Goal: Information Seeking & Learning: Check status

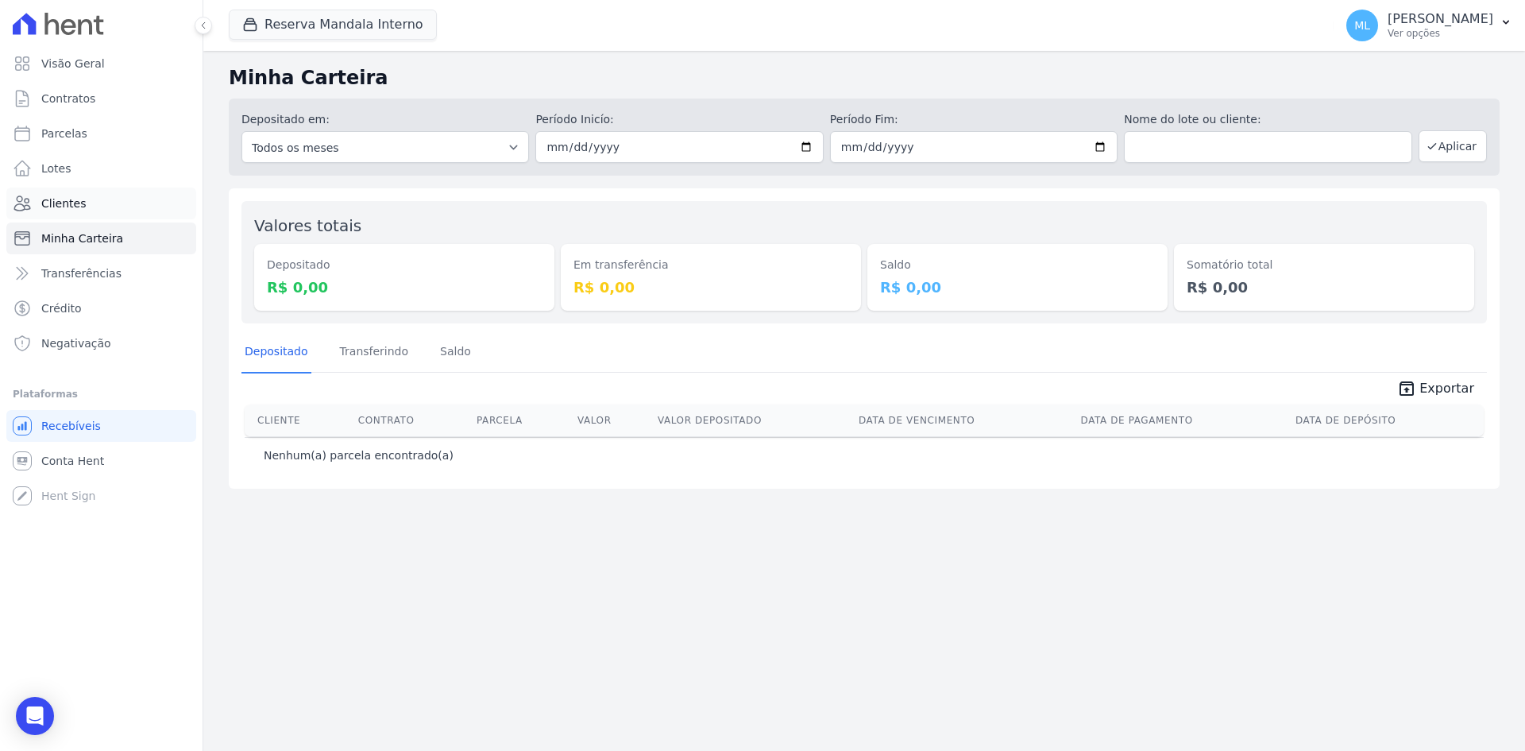
click at [124, 196] on link "Clientes" at bounding box center [101, 203] width 190 height 32
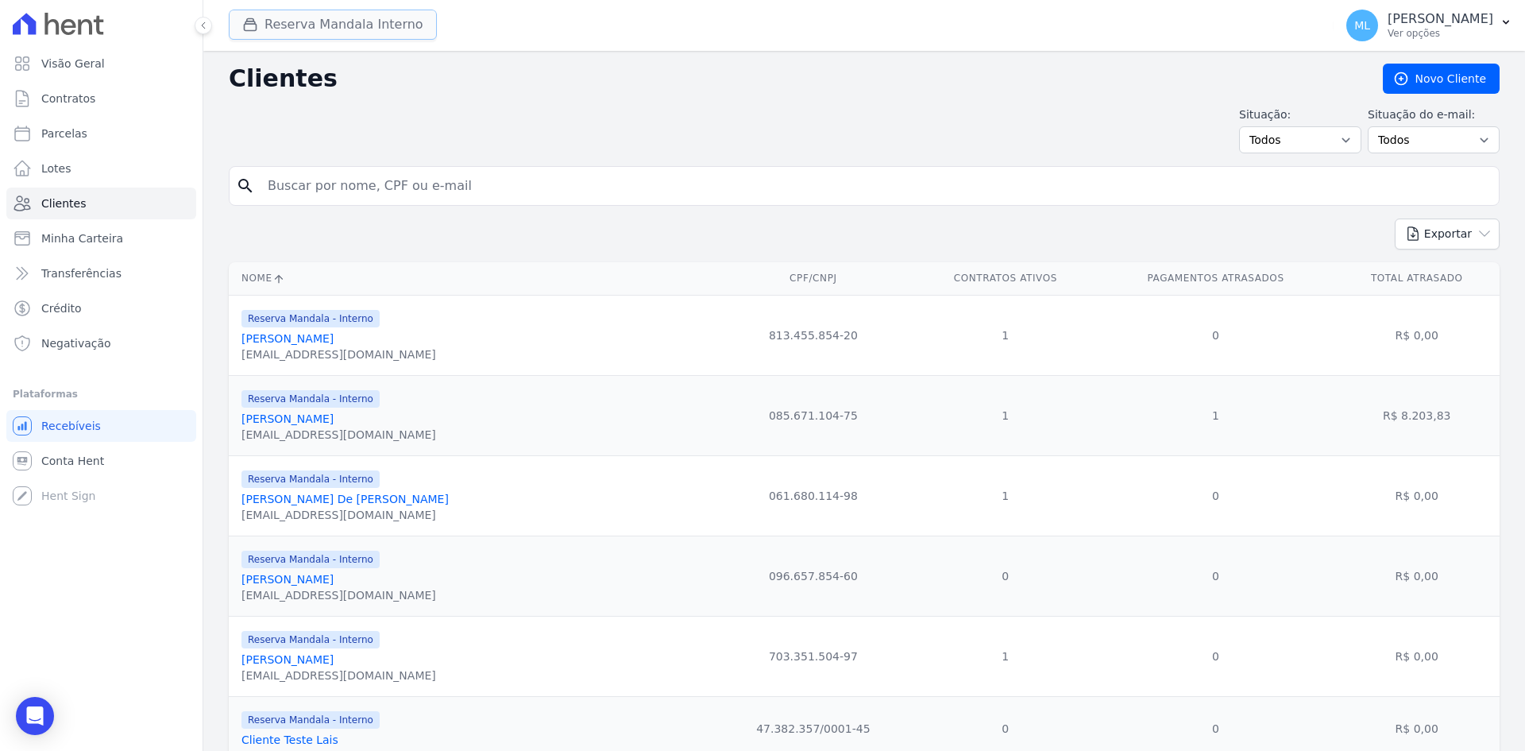
click at [346, 25] on button "Reserva Mandala Interno" at bounding box center [333, 25] width 208 height 30
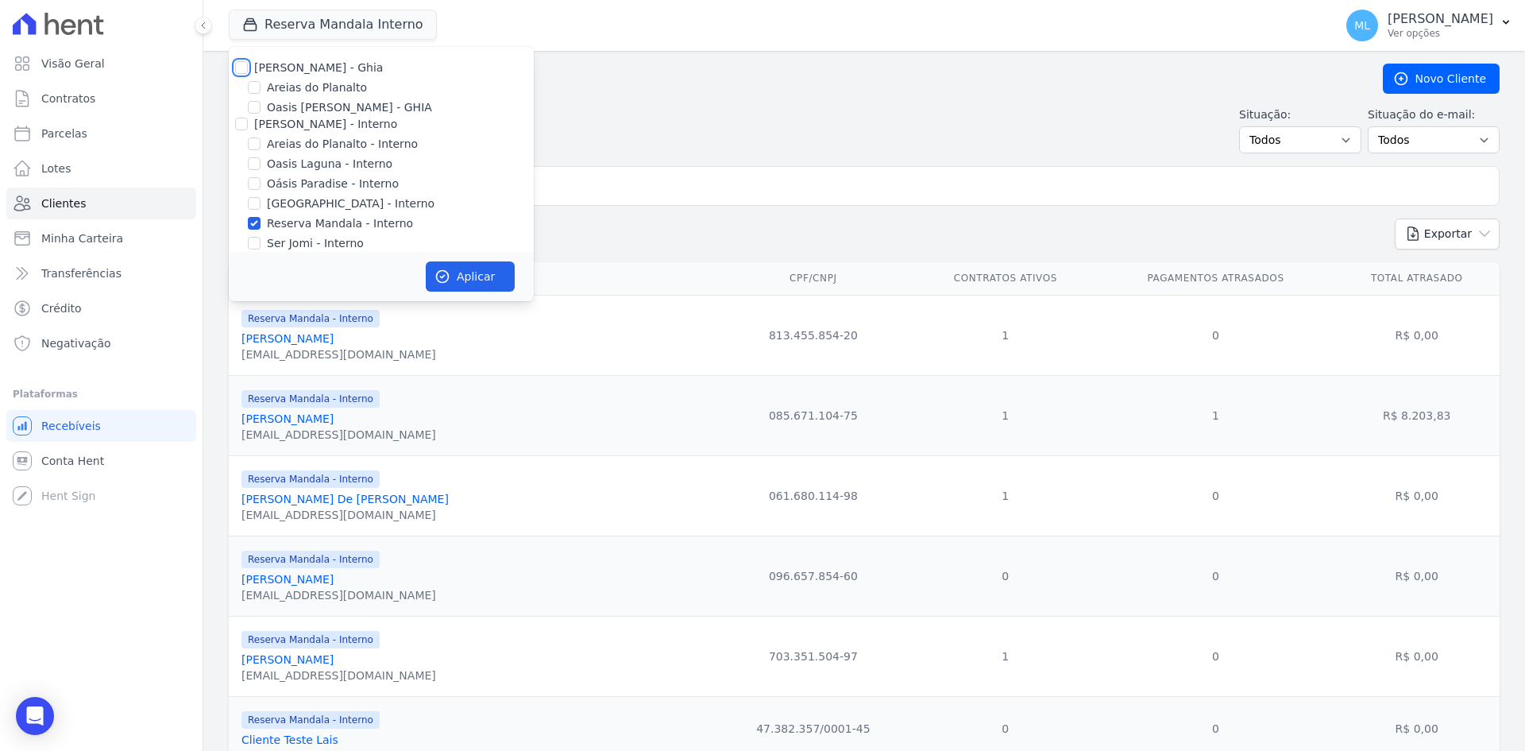
click at [238, 66] on input "[PERSON_NAME] - Ghia" at bounding box center [241, 67] width 13 height 13
checkbox input "true"
click at [245, 122] on input "[PERSON_NAME] - Interno" at bounding box center [241, 124] width 13 height 13
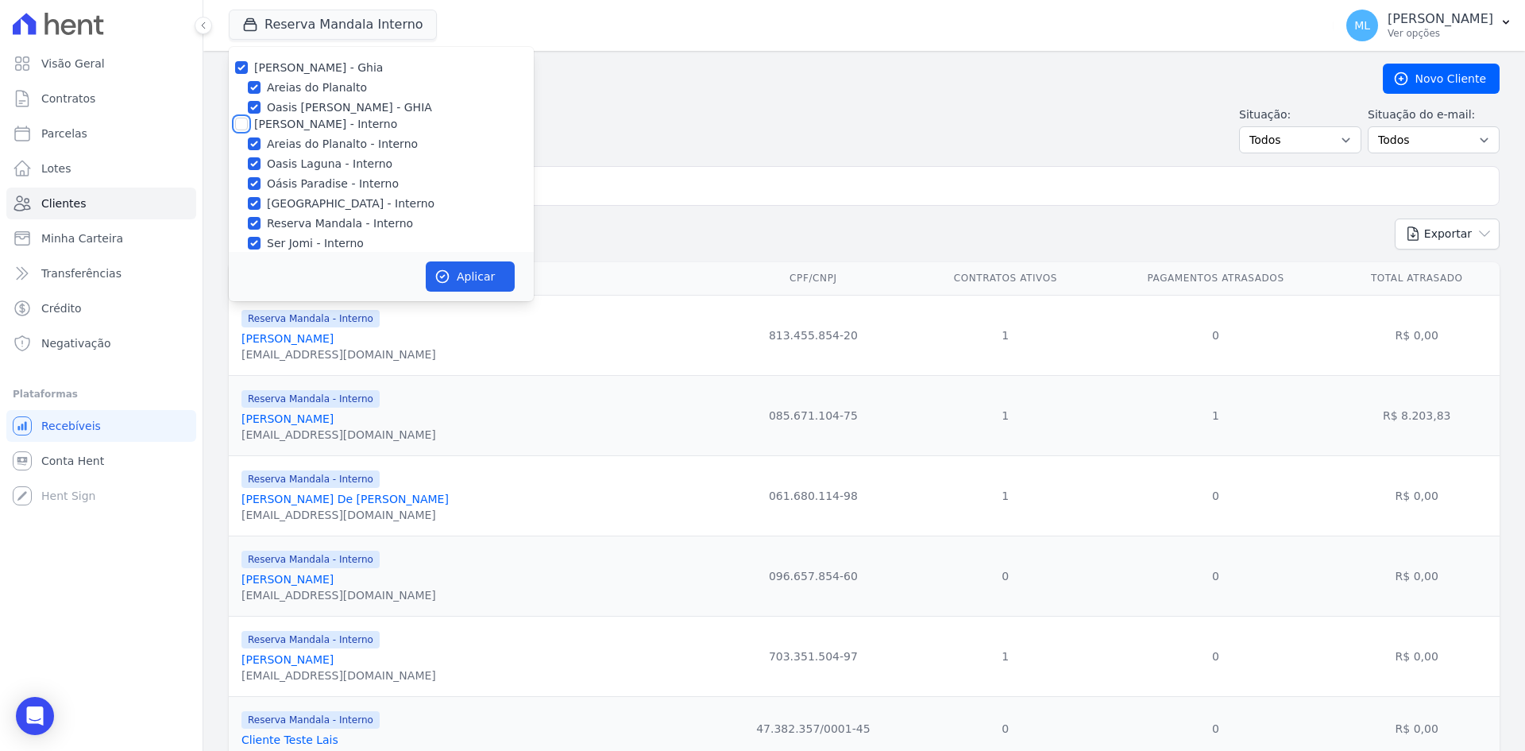
checkbox input "true"
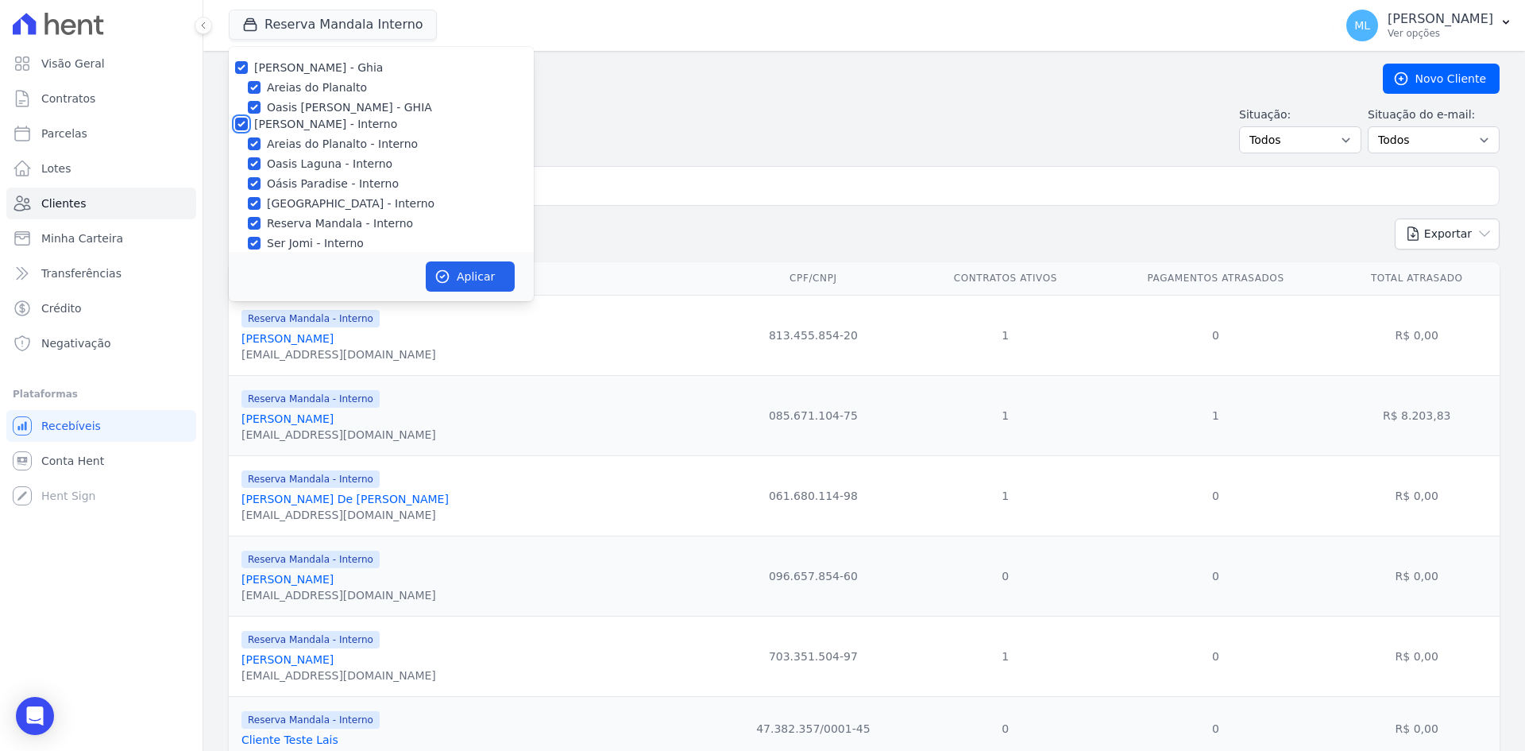
checkbox input "true"
click at [241, 56] on input "[PERSON_NAME]" at bounding box center [241, 54] width 13 height 13
checkbox input "true"
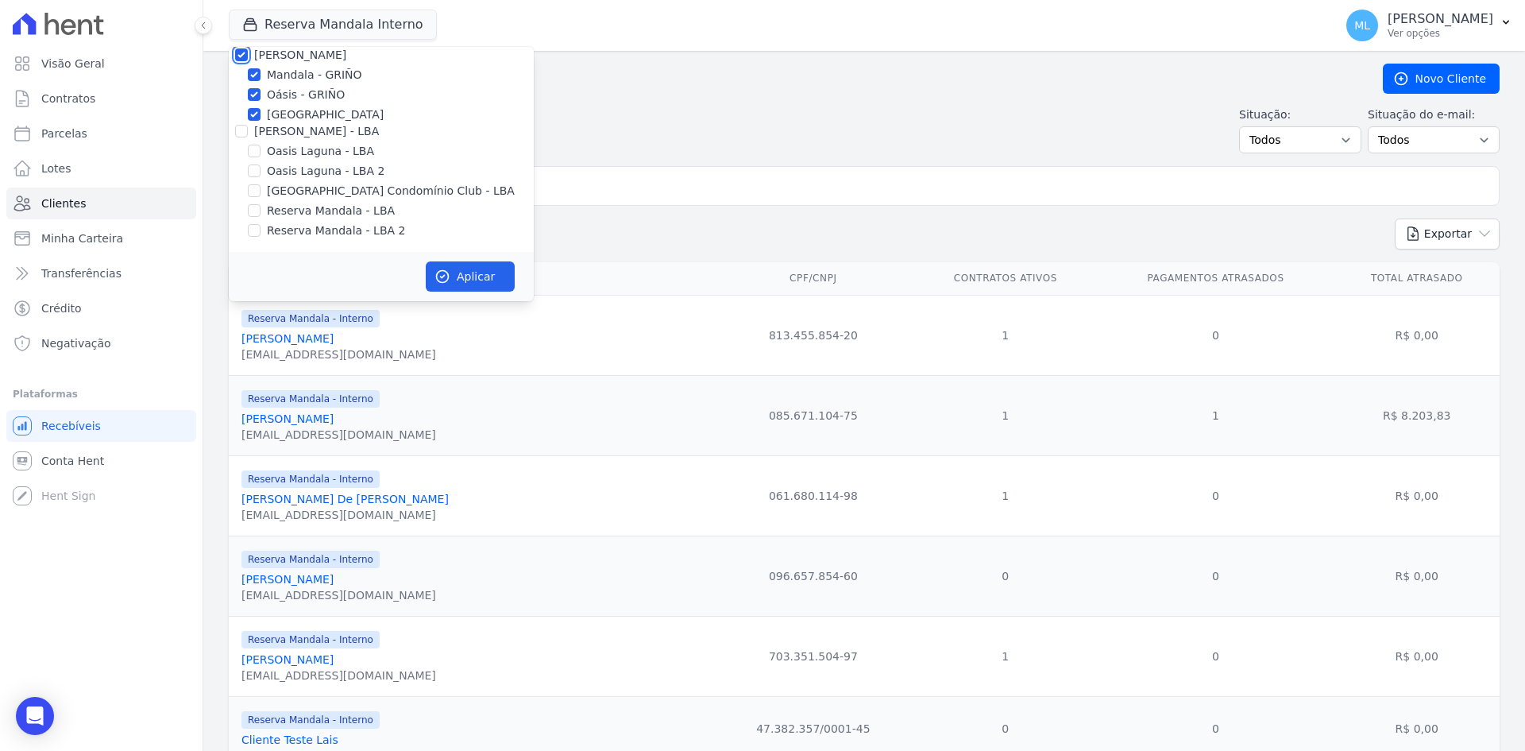
checkbox input "true"
click at [245, 133] on input "[PERSON_NAME] - LBA" at bounding box center [241, 131] width 13 height 13
checkbox input "true"
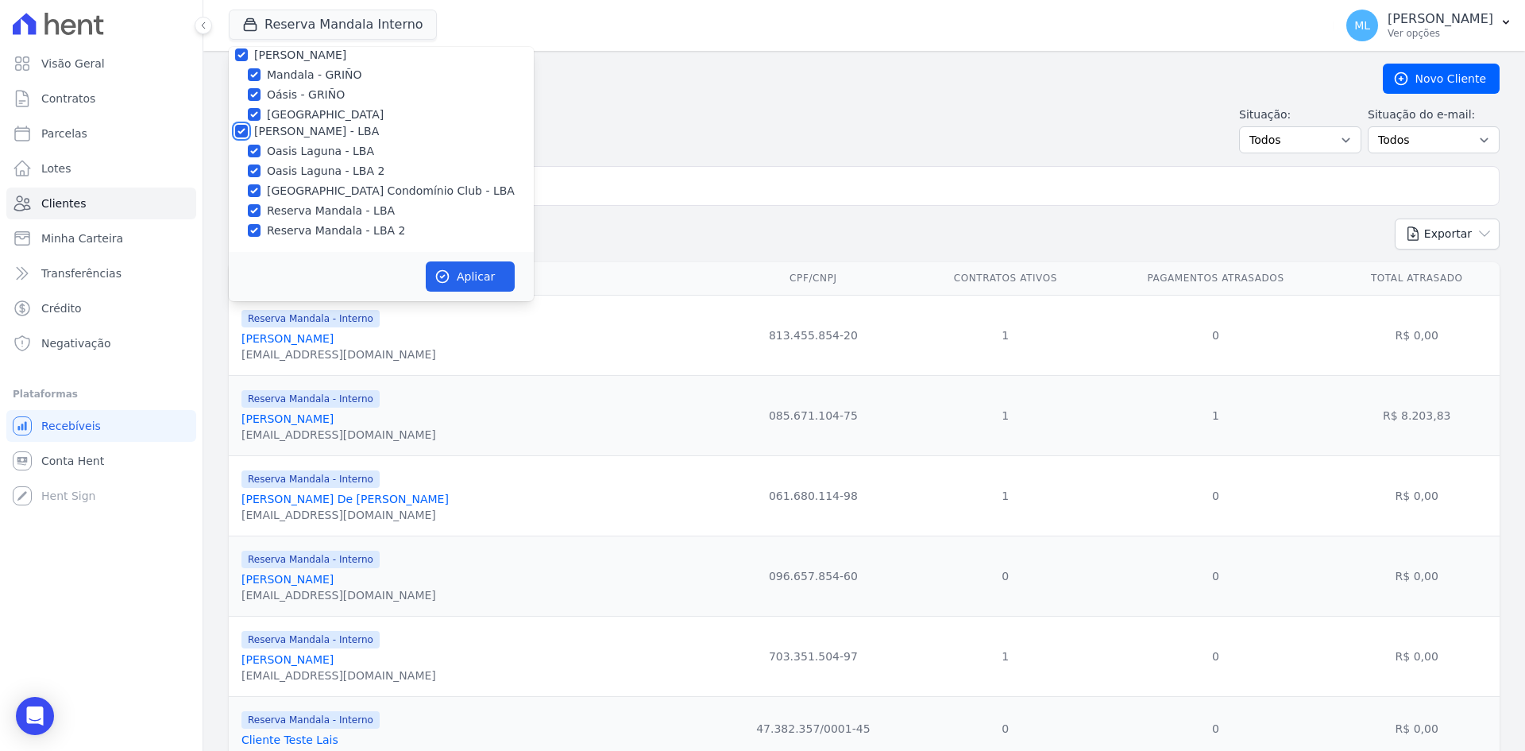
checkbox input "true"
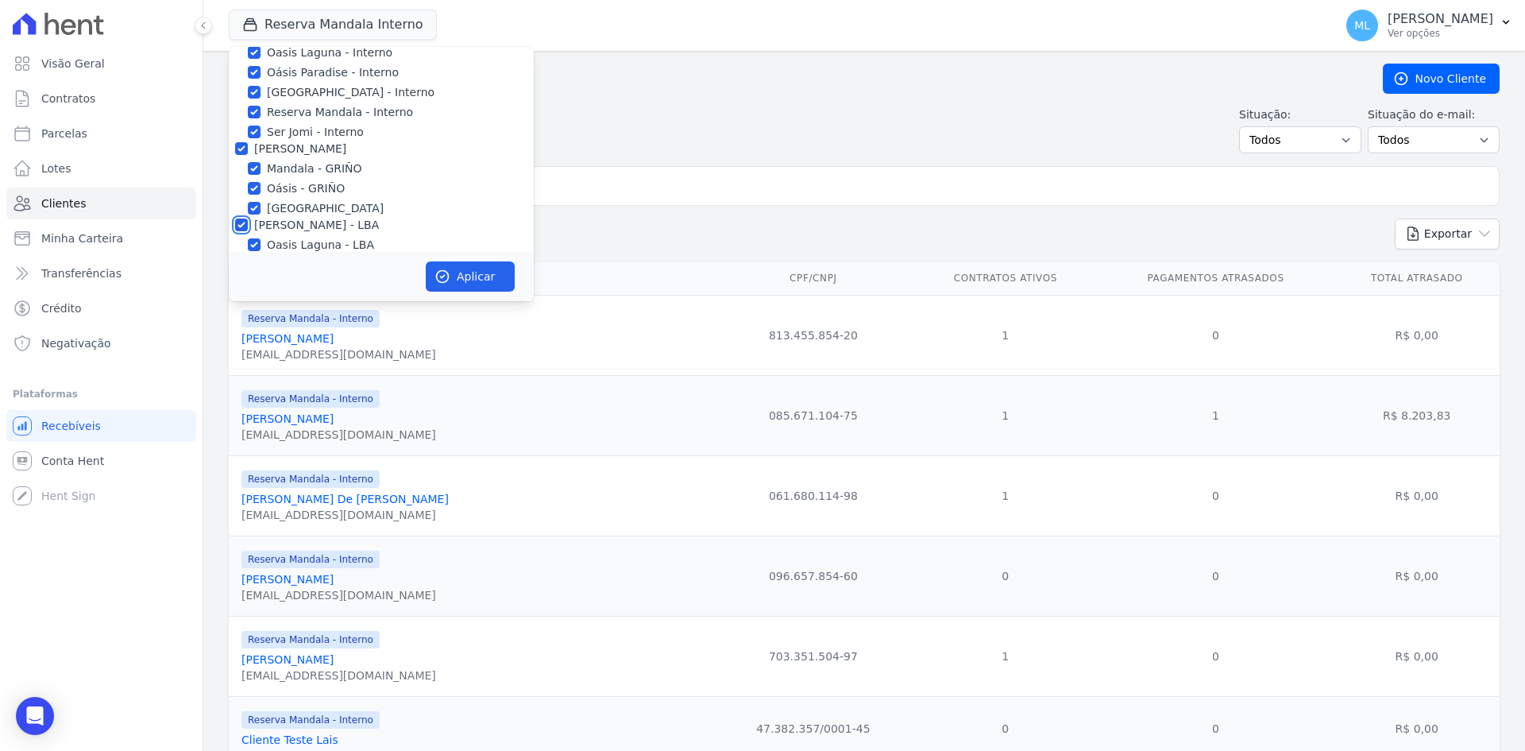
scroll to position [0, 0]
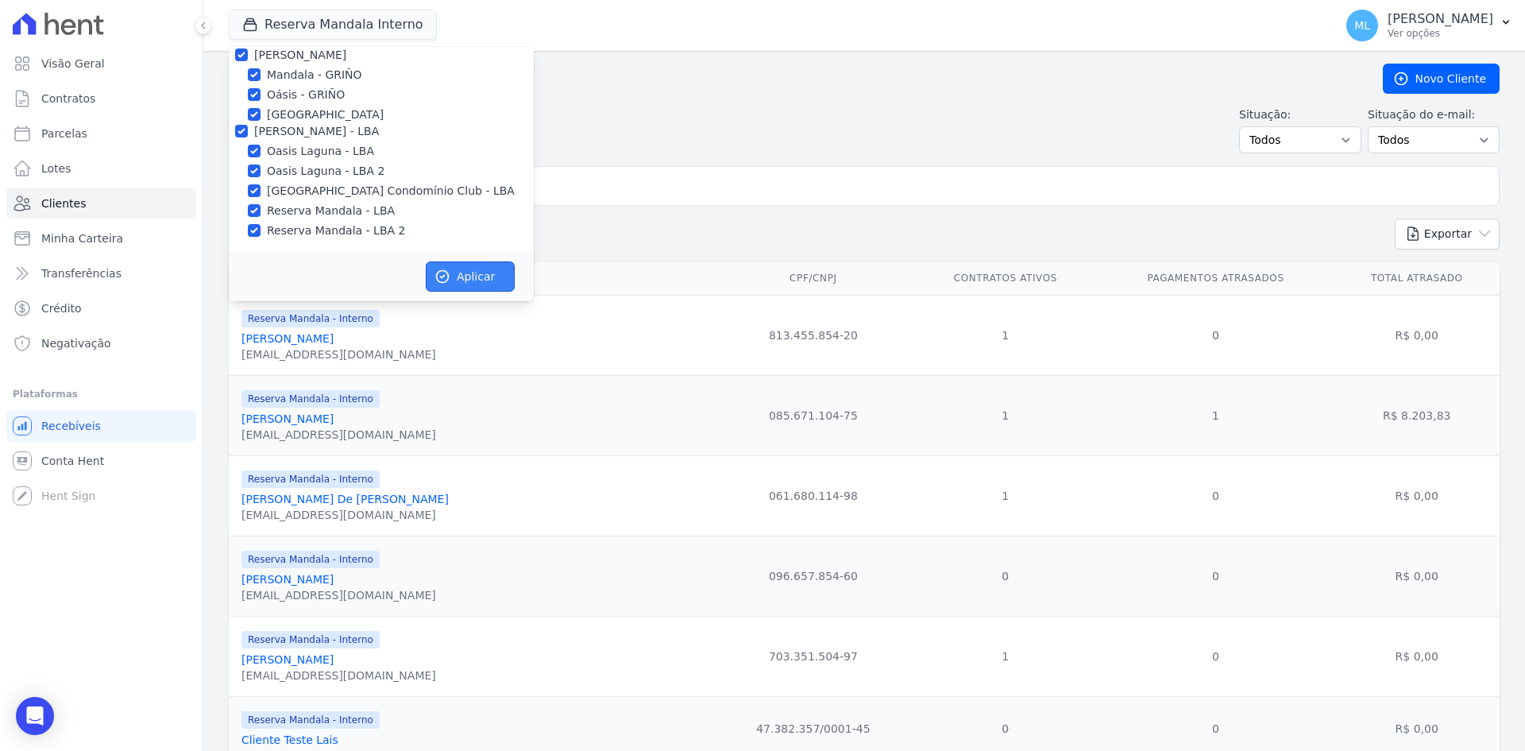
click at [481, 268] on button "Aplicar" at bounding box center [470, 276] width 89 height 30
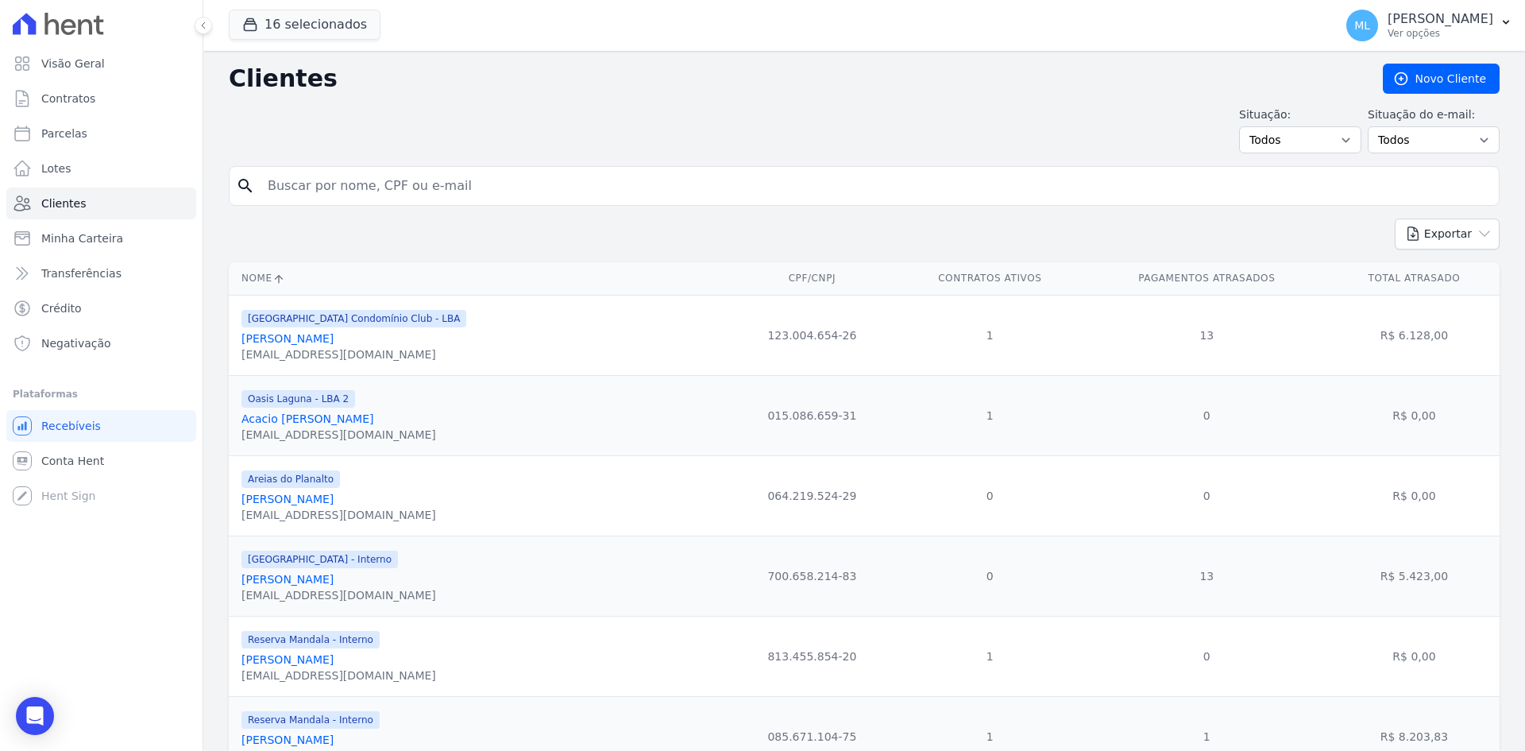
click at [1137, 176] on input "search" at bounding box center [875, 186] width 1234 height 32
type input "[PERSON_NAME]"
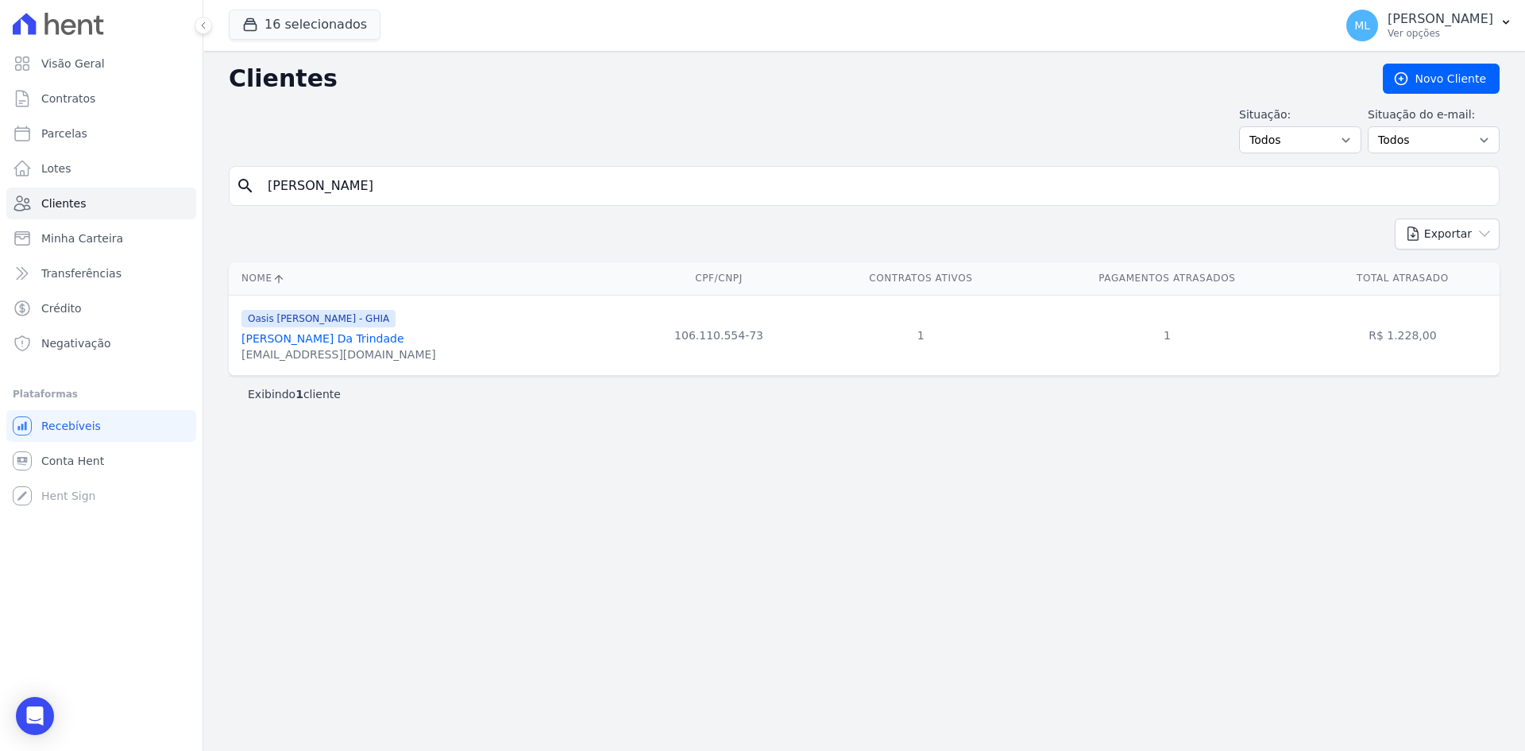
click at [398, 342] on link "[PERSON_NAME] Da Trindade" at bounding box center [322, 338] width 163 height 13
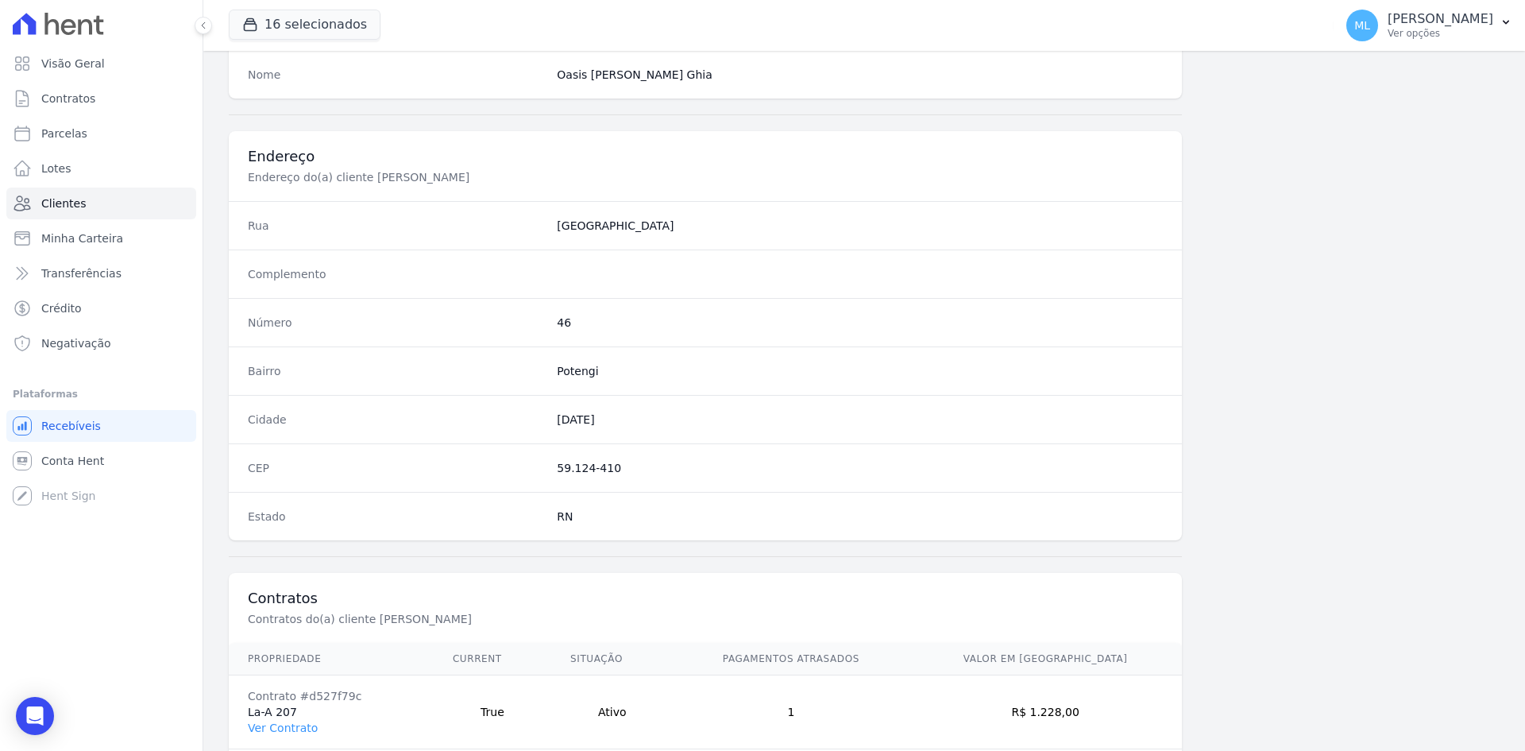
scroll to position [736, 0]
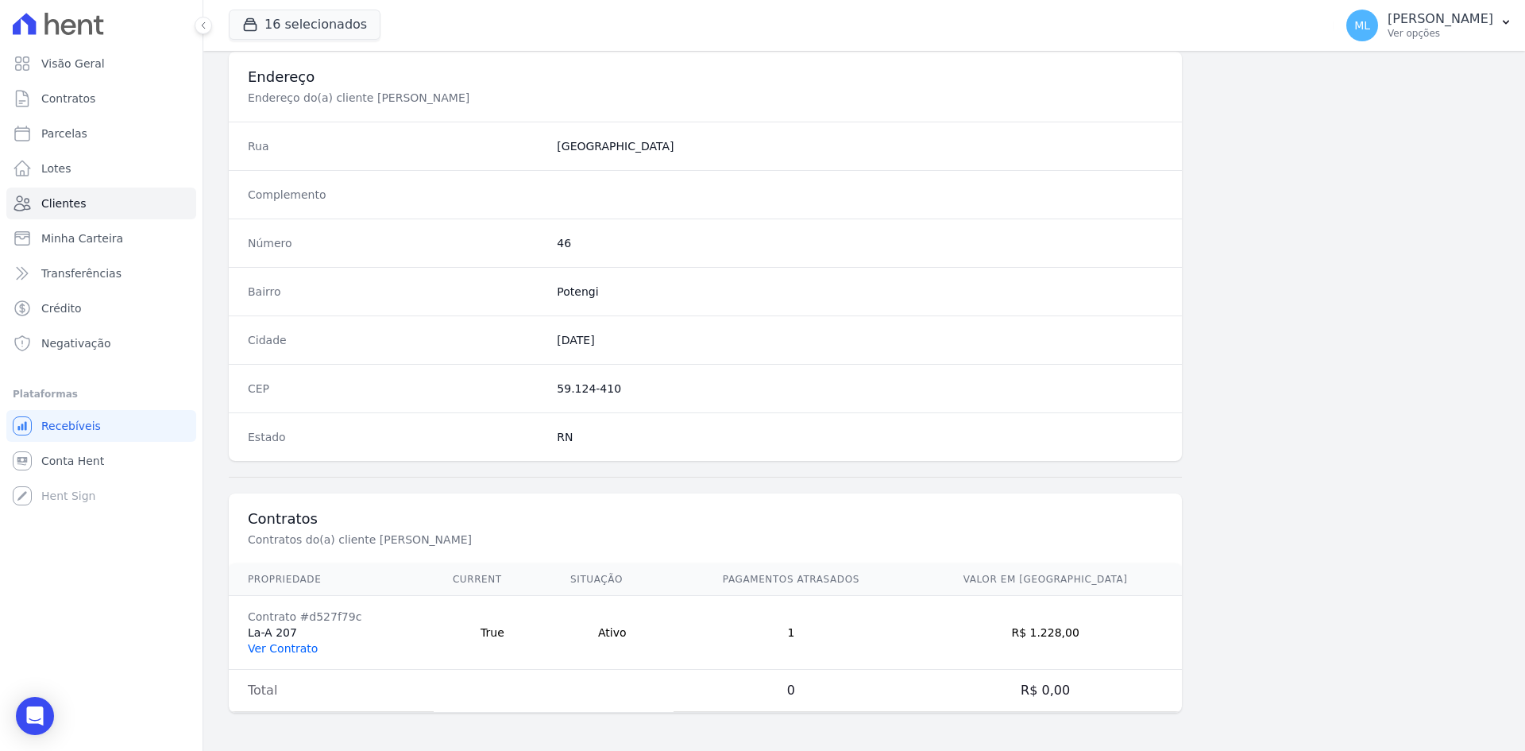
drag, startPoint x: 282, startPoint y: 648, endPoint x: 334, endPoint y: 363, distance: 289.8
click at [282, 647] on link "Ver Contrato" at bounding box center [283, 648] width 70 height 13
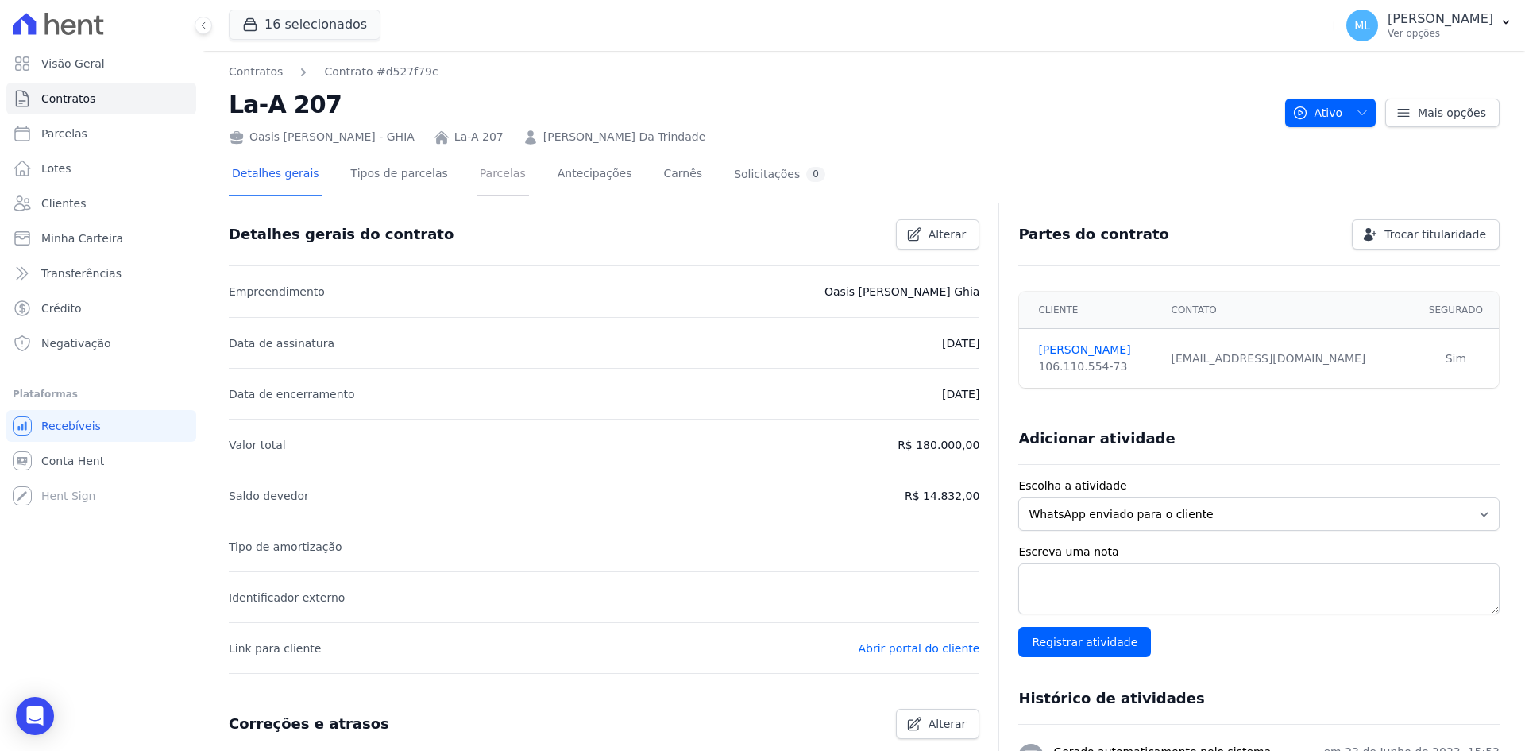
click at [487, 170] on link "Parcelas" at bounding box center [503, 175] width 52 height 42
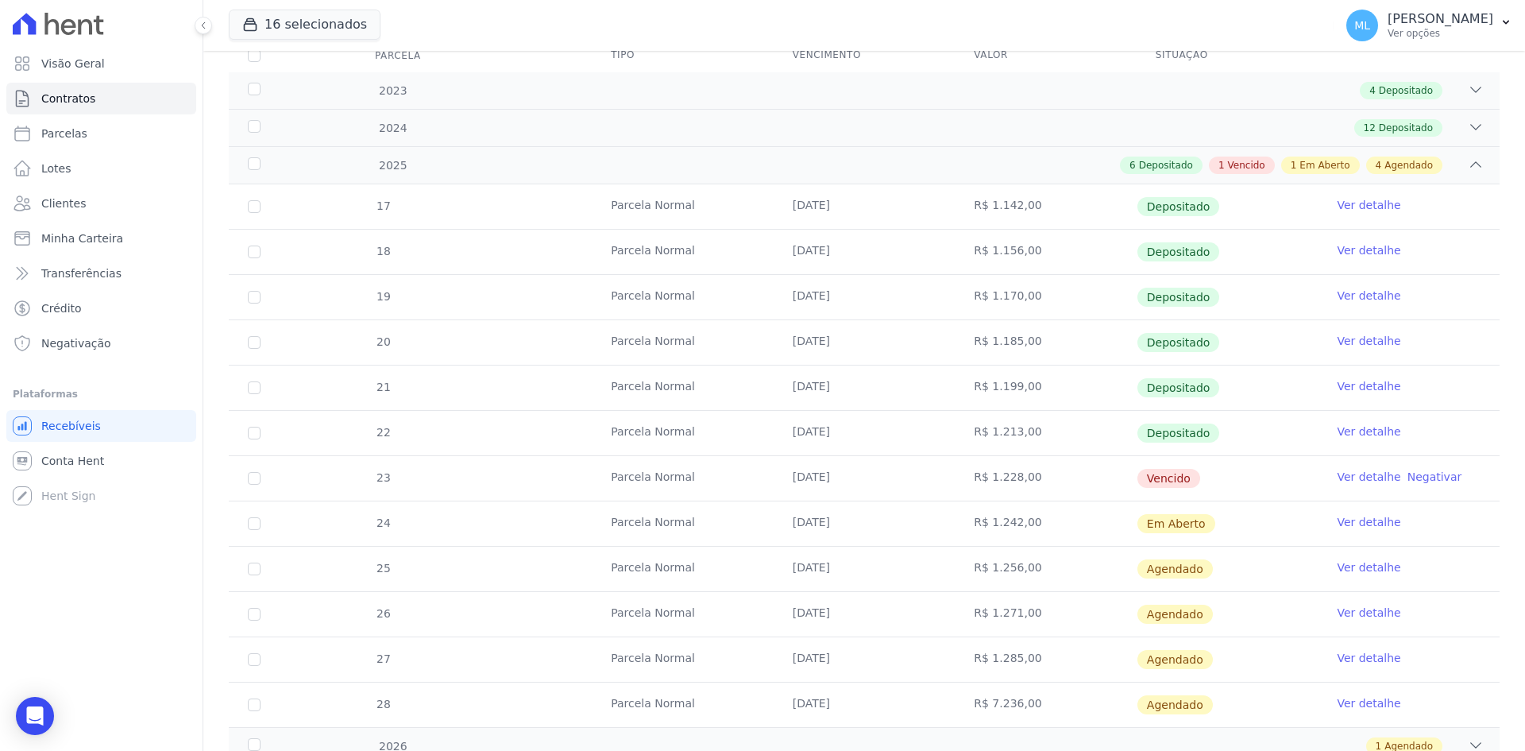
scroll to position [287, 0]
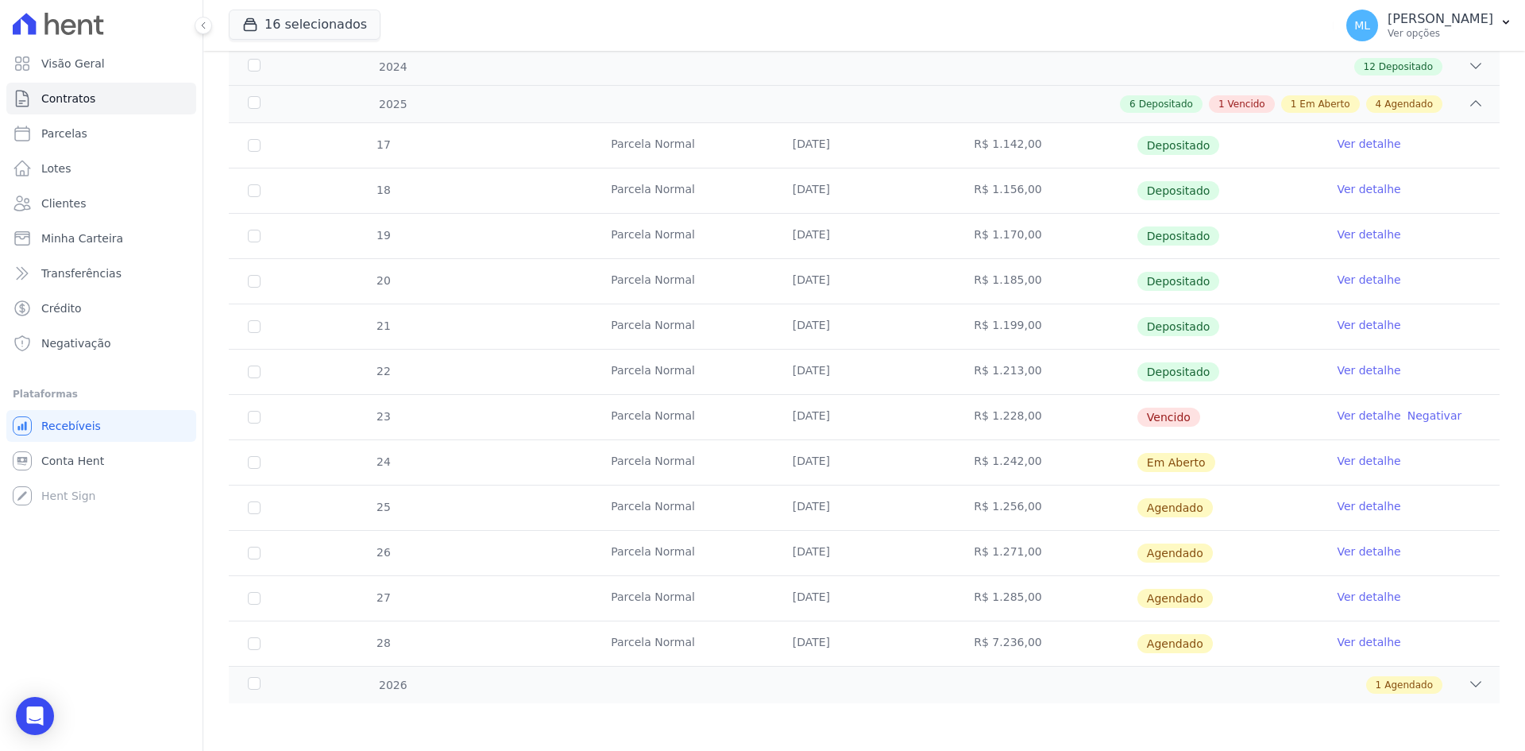
click at [1345, 414] on link "Ver detalhe" at bounding box center [1369, 415] width 64 height 16
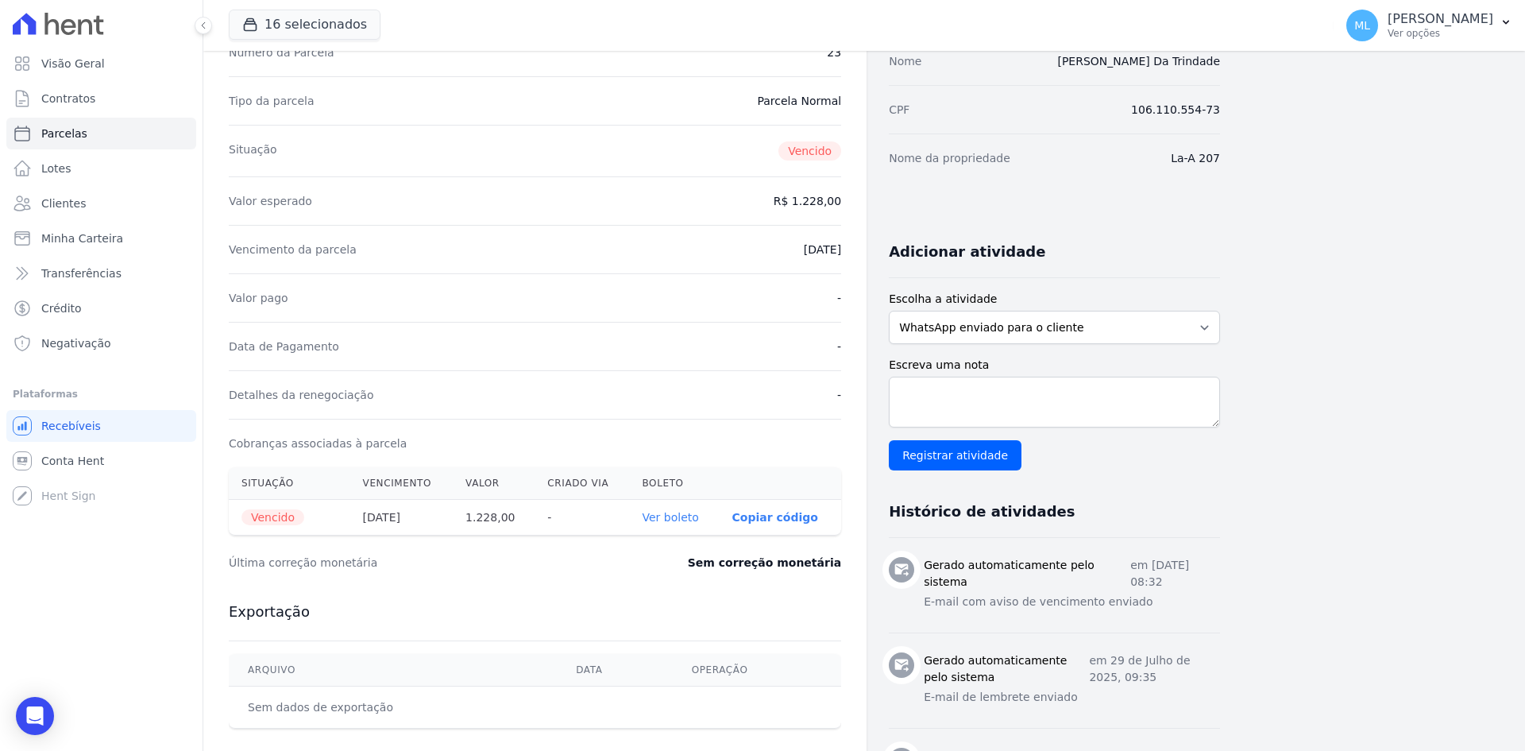
scroll to position [159, 0]
click at [670, 524] on th "Ver boleto" at bounding box center [675, 516] width 90 height 36
click at [675, 516] on link "Ver boleto" at bounding box center [671, 515] width 56 height 13
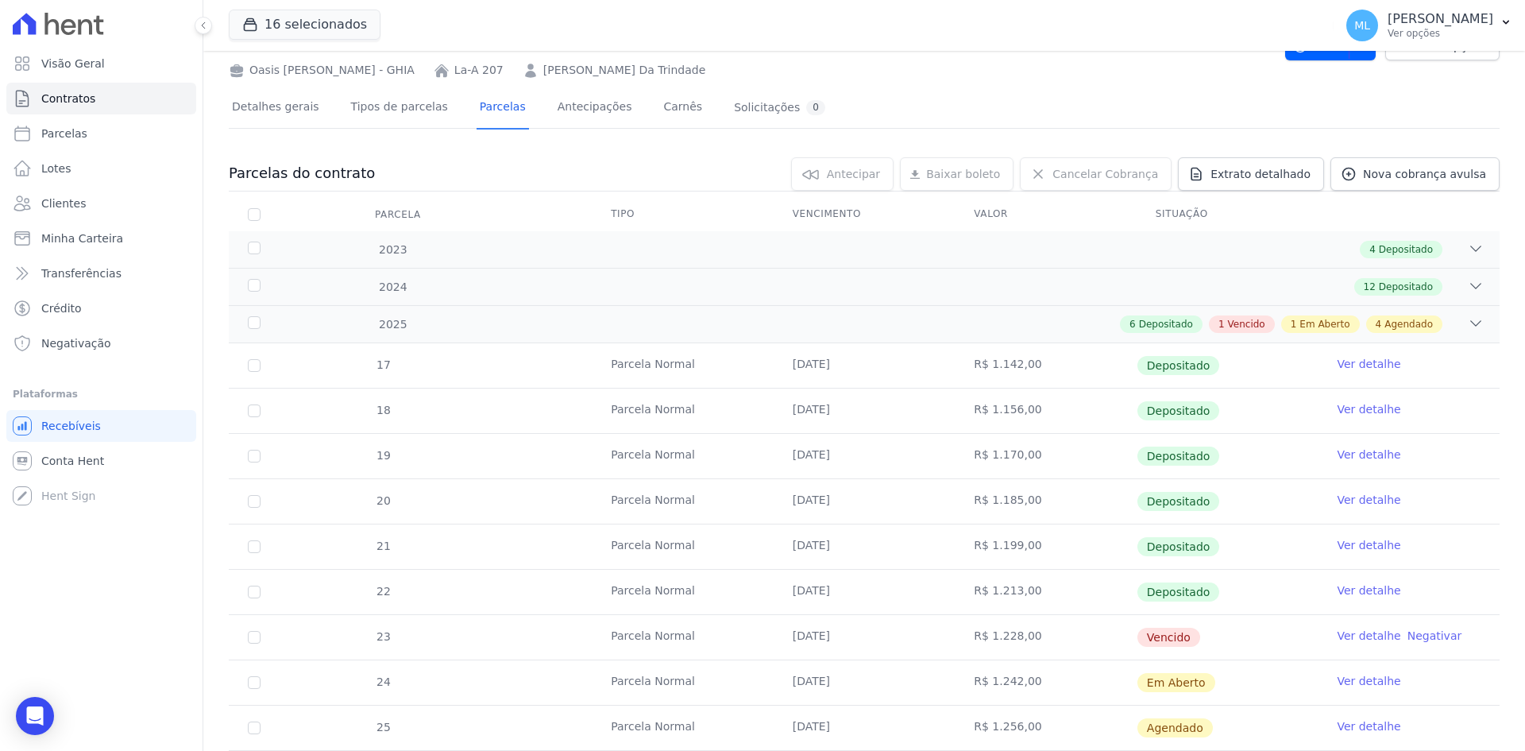
scroll to position [159, 0]
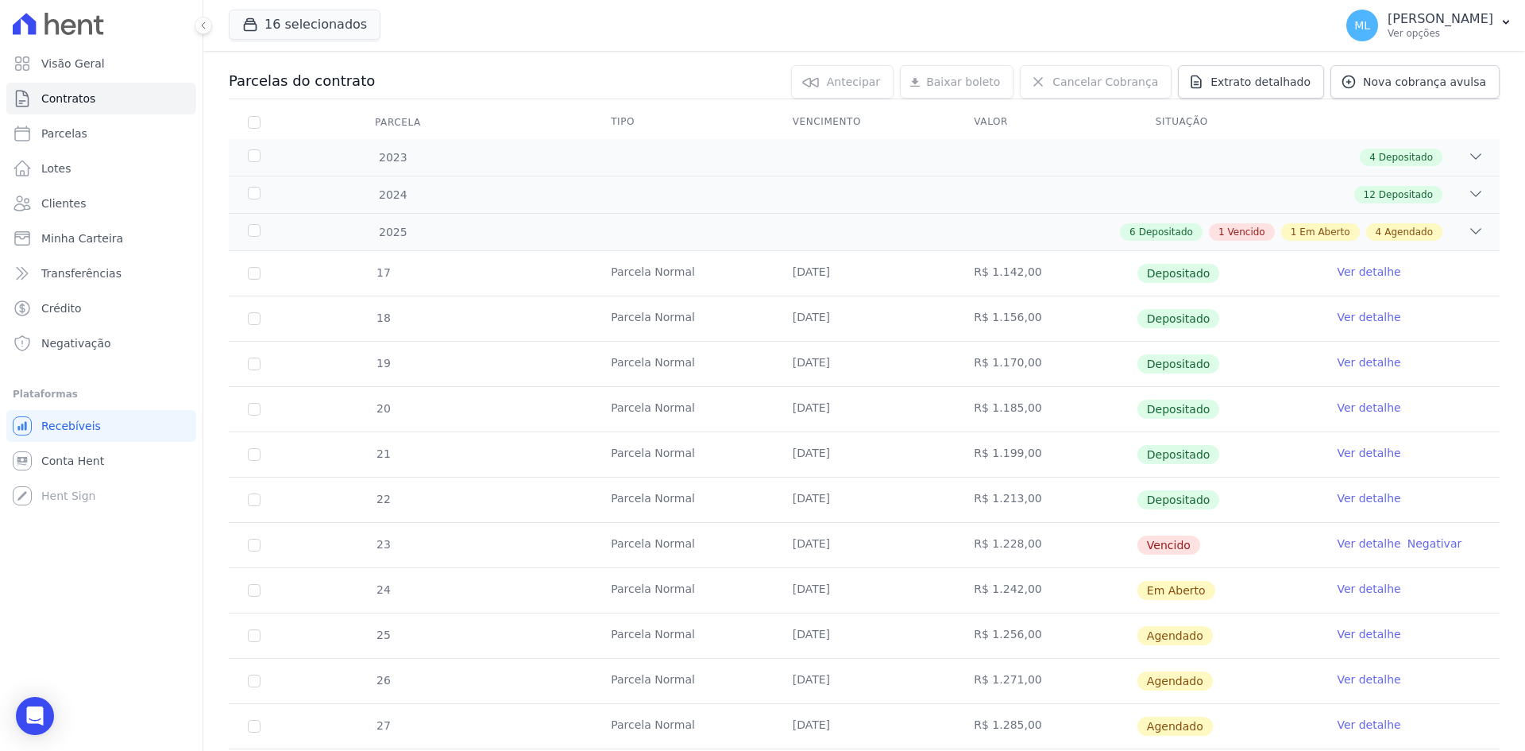
click at [1350, 586] on link "Ver detalhe" at bounding box center [1369, 589] width 64 height 16
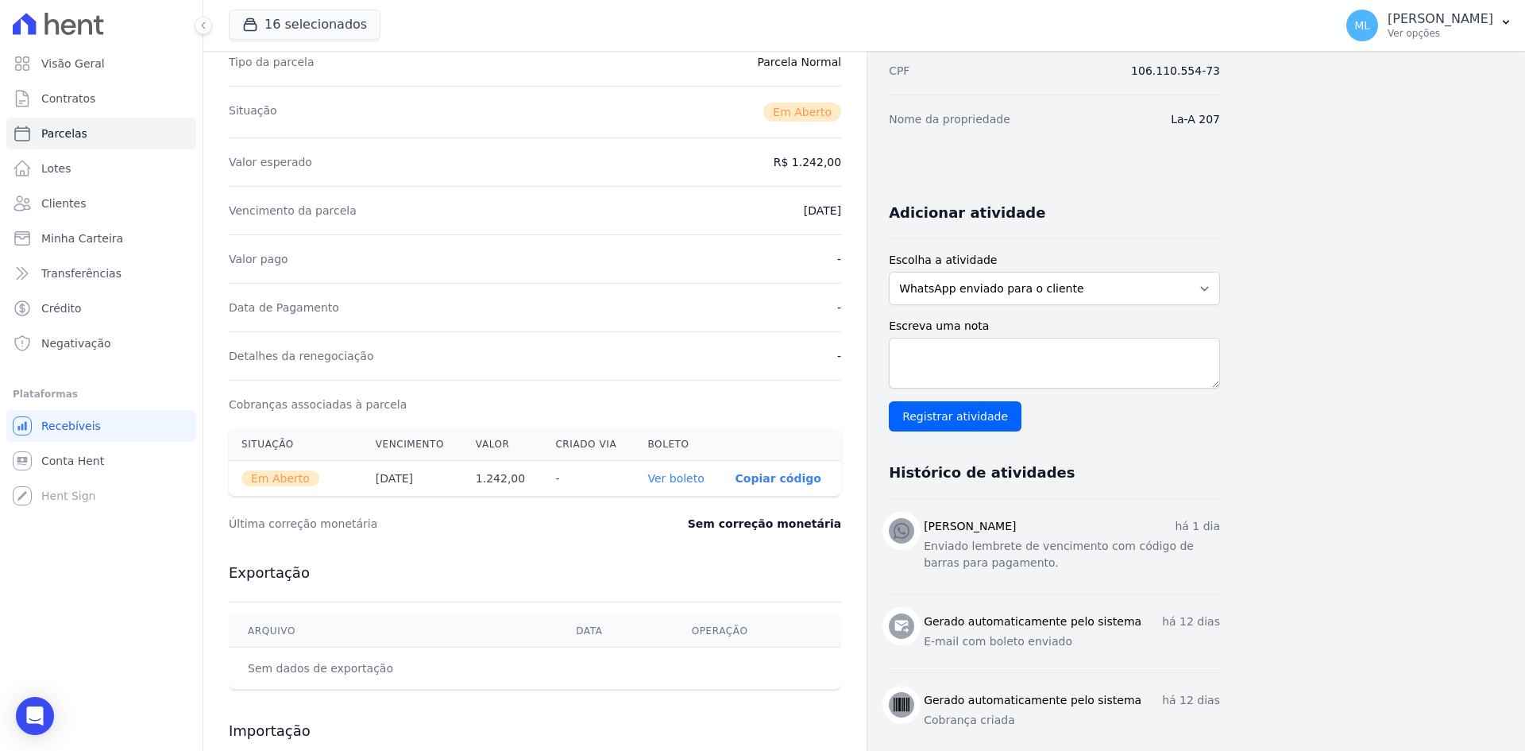
scroll to position [238, 0]
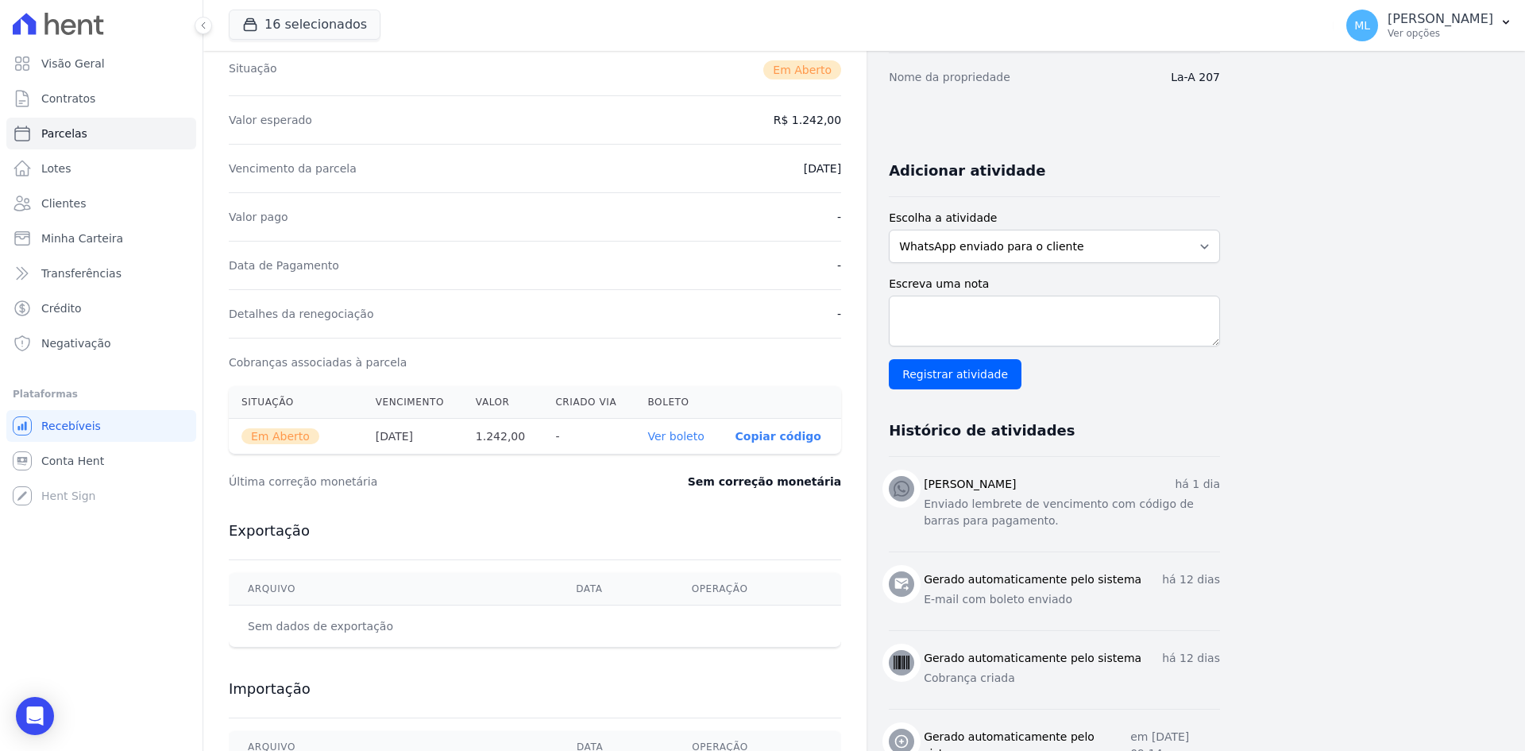
click at [677, 440] on link "Ver boleto" at bounding box center [675, 436] width 56 height 13
click at [90, 201] on link "Clientes" at bounding box center [101, 203] width 190 height 32
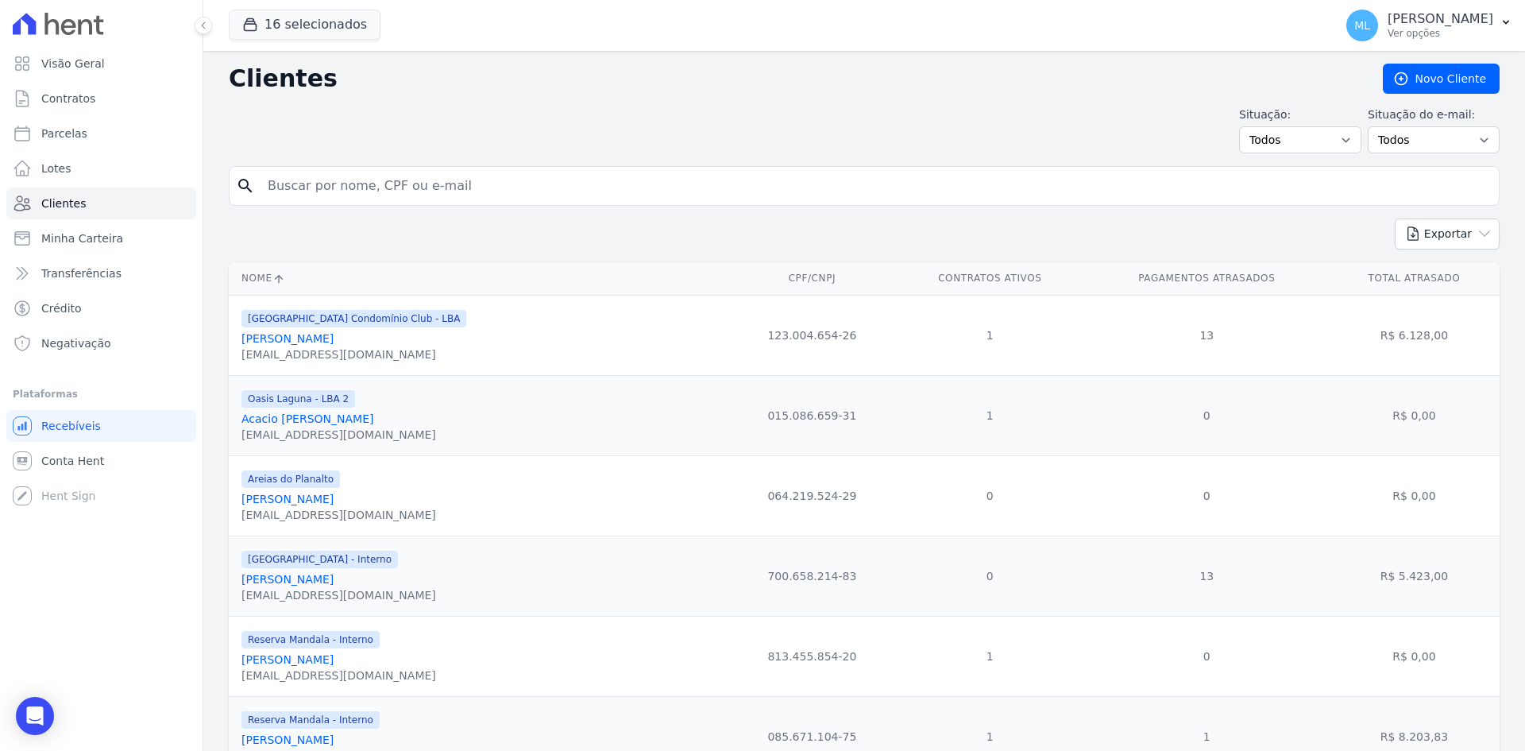
click at [436, 183] on input "search" at bounding box center [875, 186] width 1234 height 32
type input "[PERSON_NAME]"
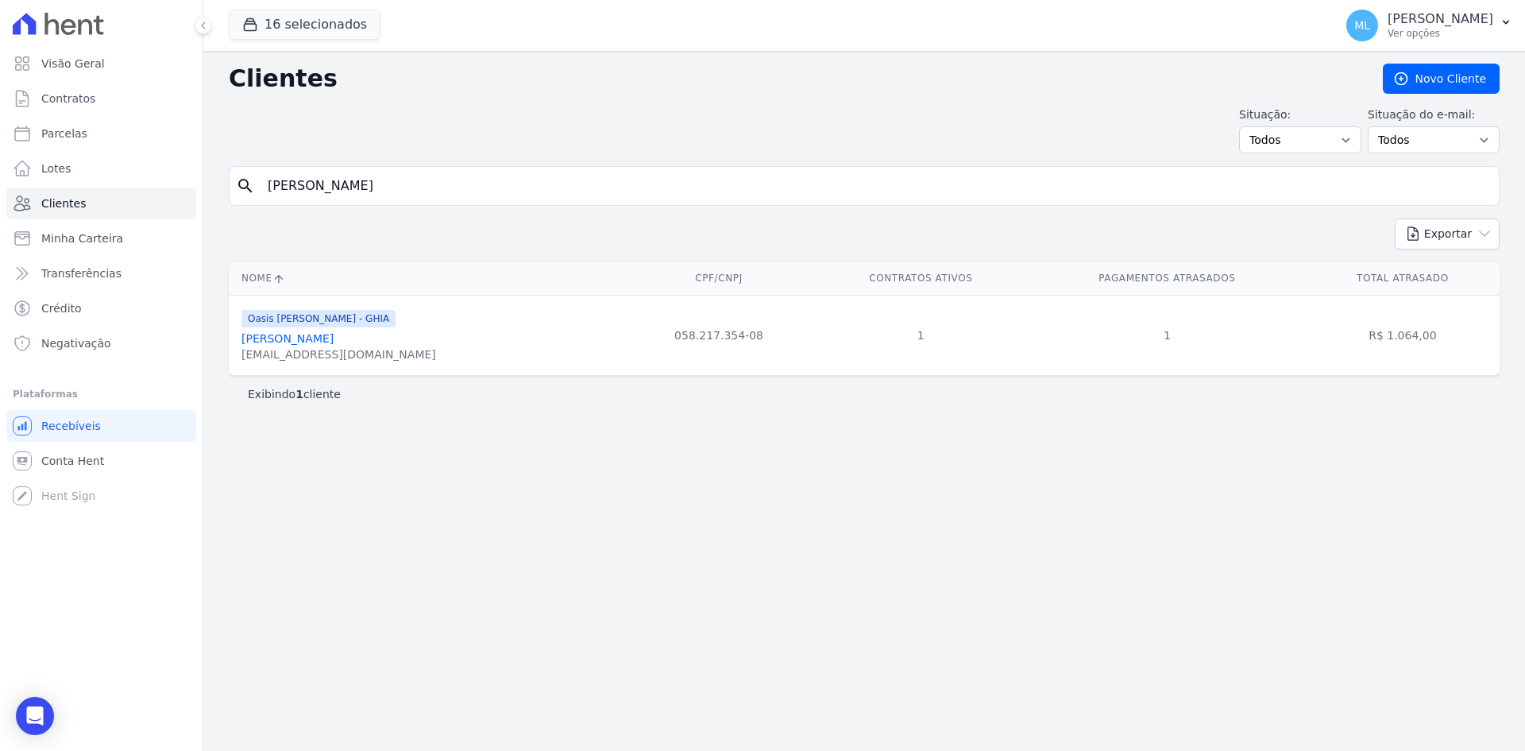
click at [317, 345] on link "[PERSON_NAME]" at bounding box center [287, 338] width 92 height 13
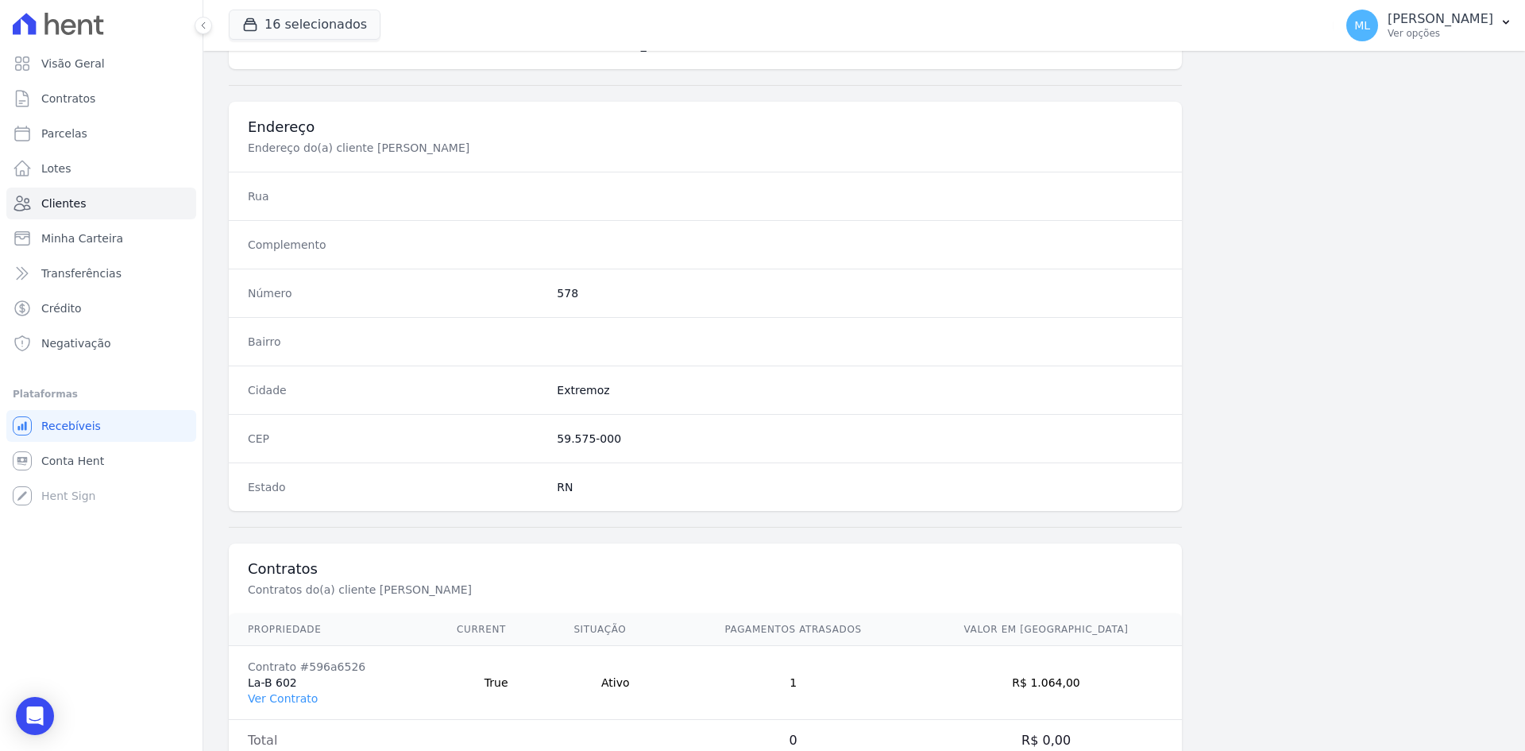
scroll to position [736, 0]
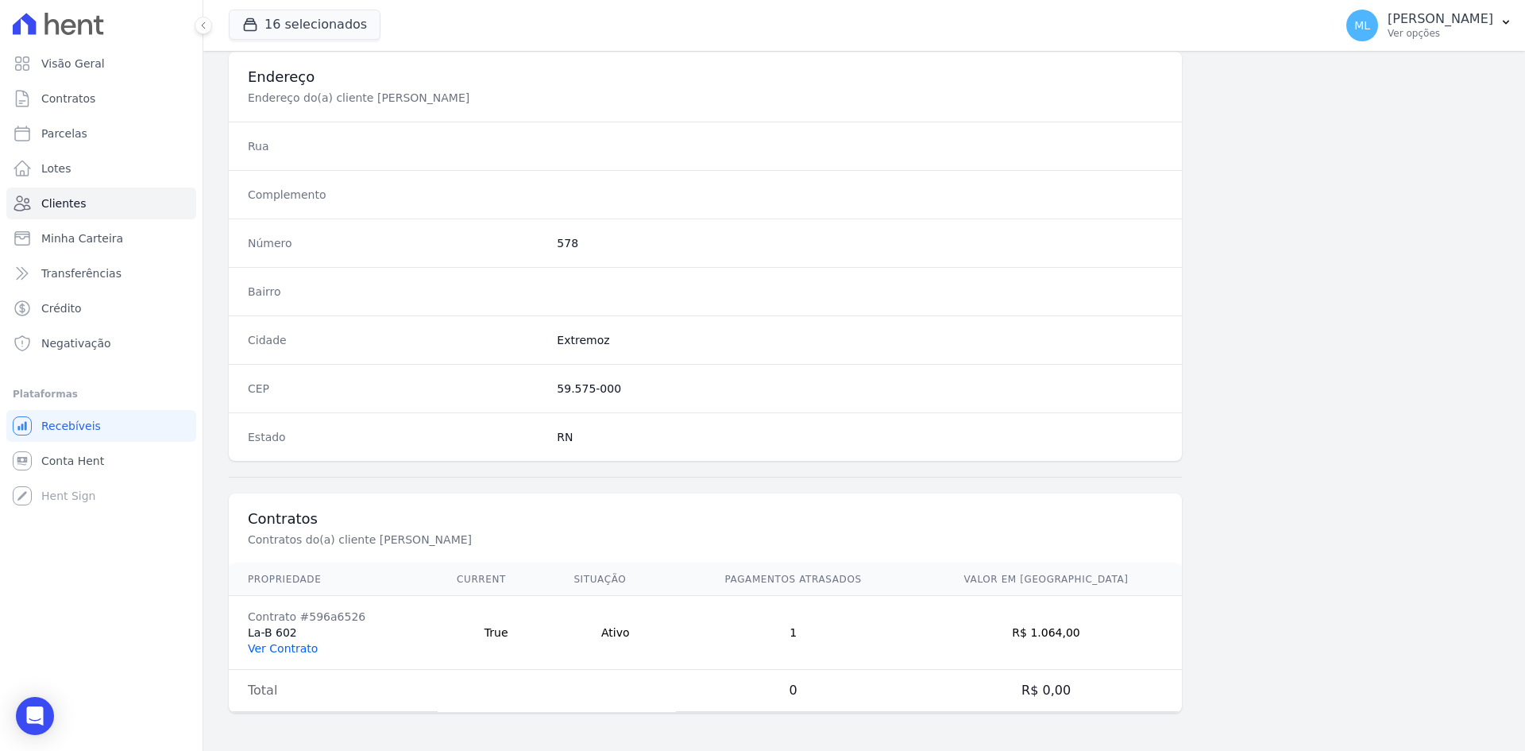
click at [292, 653] on link "Ver Contrato" at bounding box center [283, 648] width 70 height 13
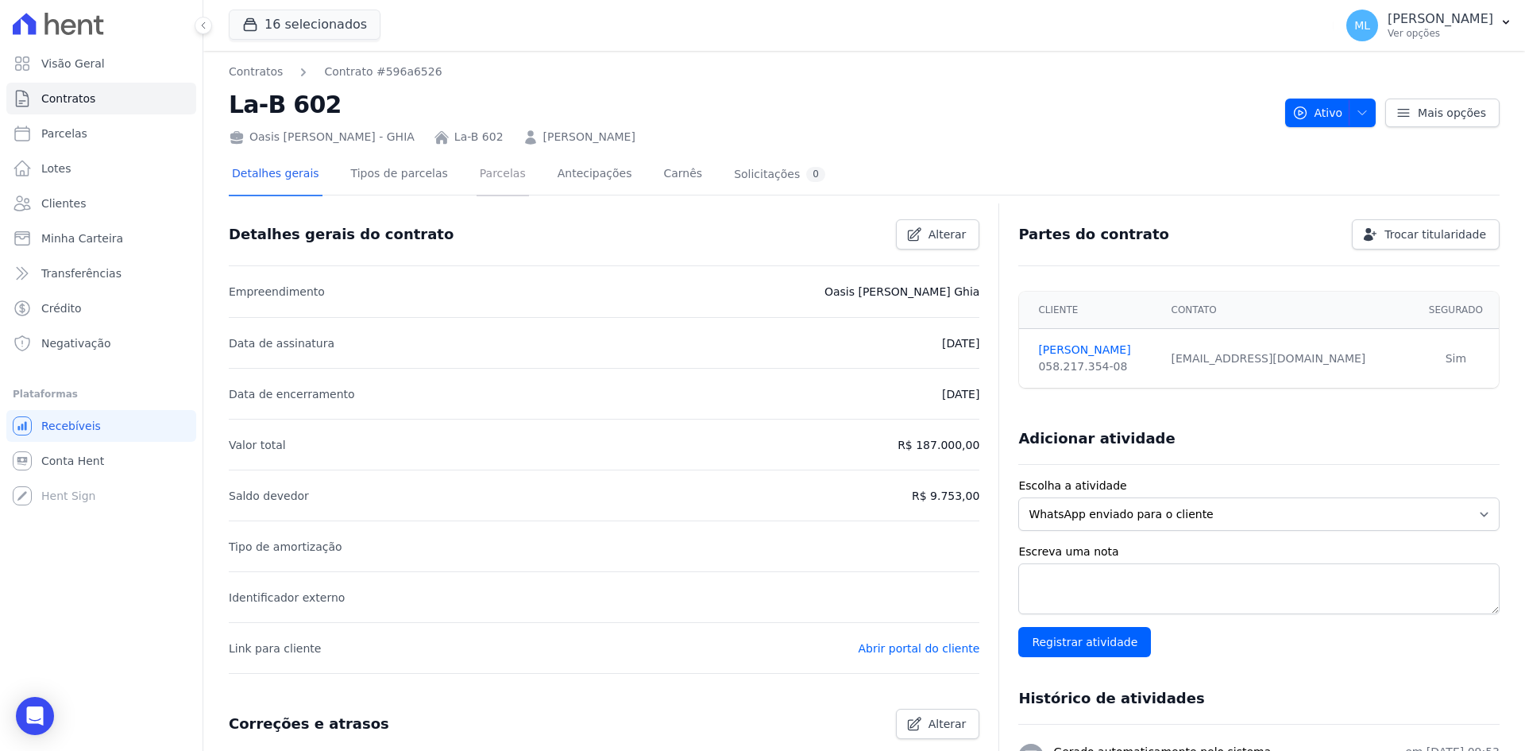
click at [477, 191] on link "Parcelas" at bounding box center [503, 175] width 52 height 42
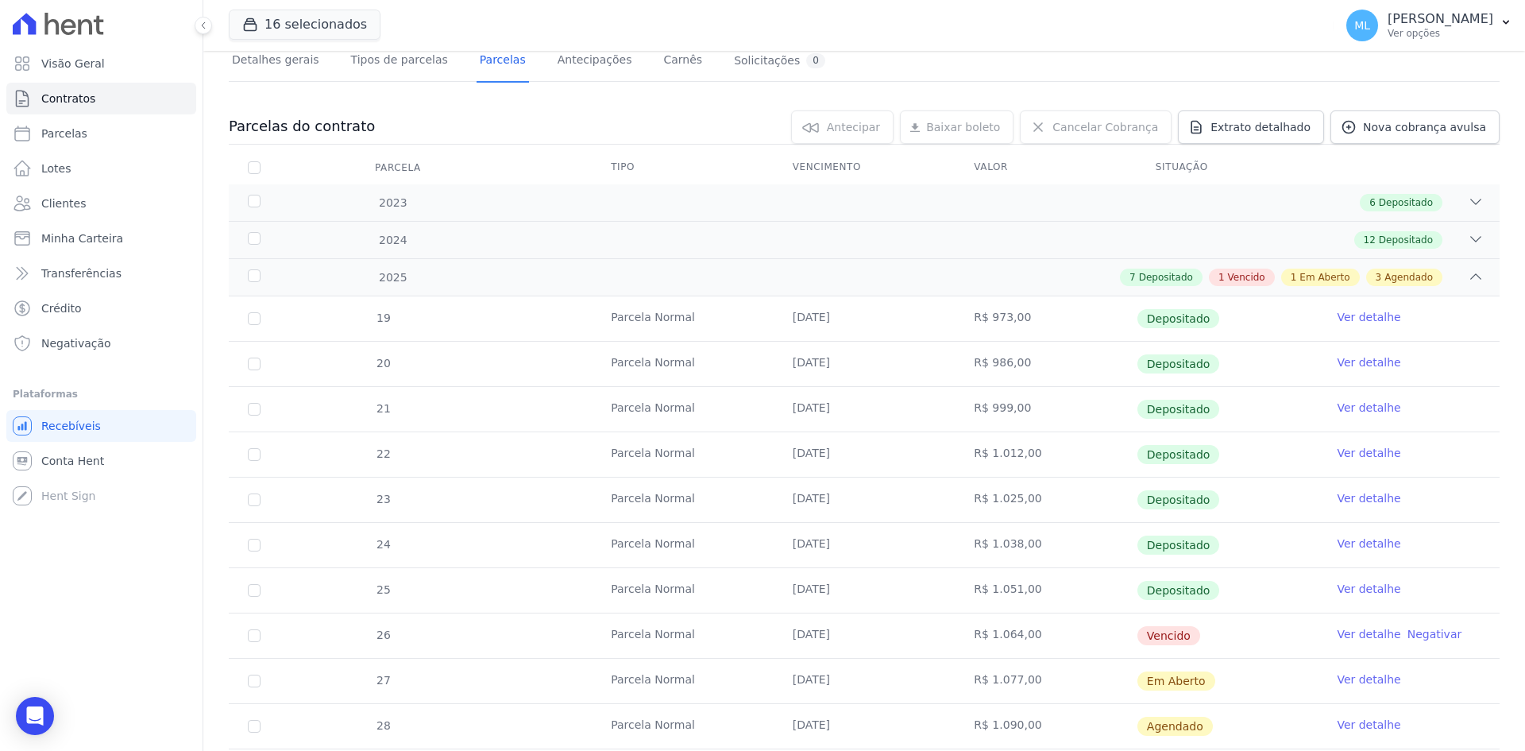
scroll to position [287, 0]
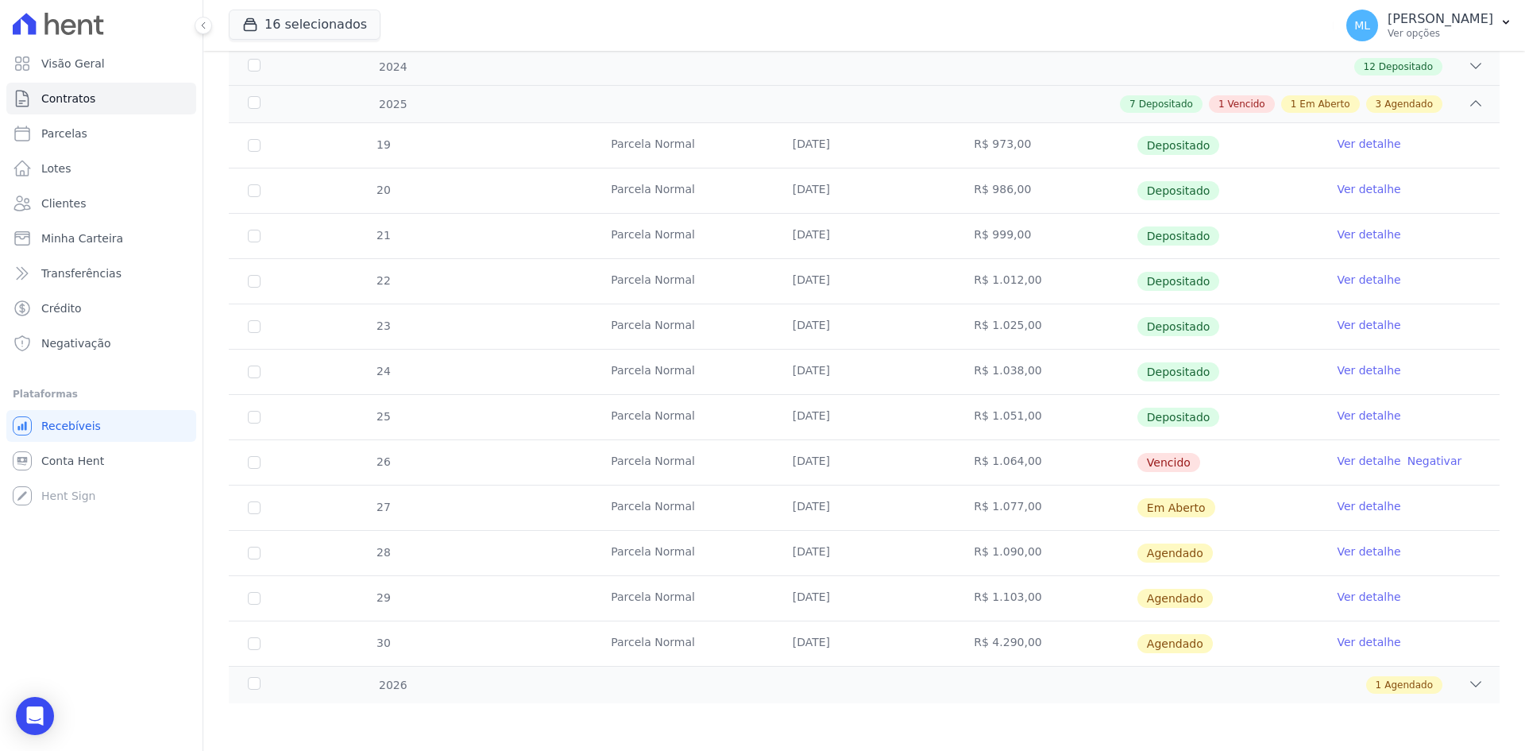
click at [1337, 465] on link "Ver detalhe" at bounding box center [1369, 461] width 64 height 16
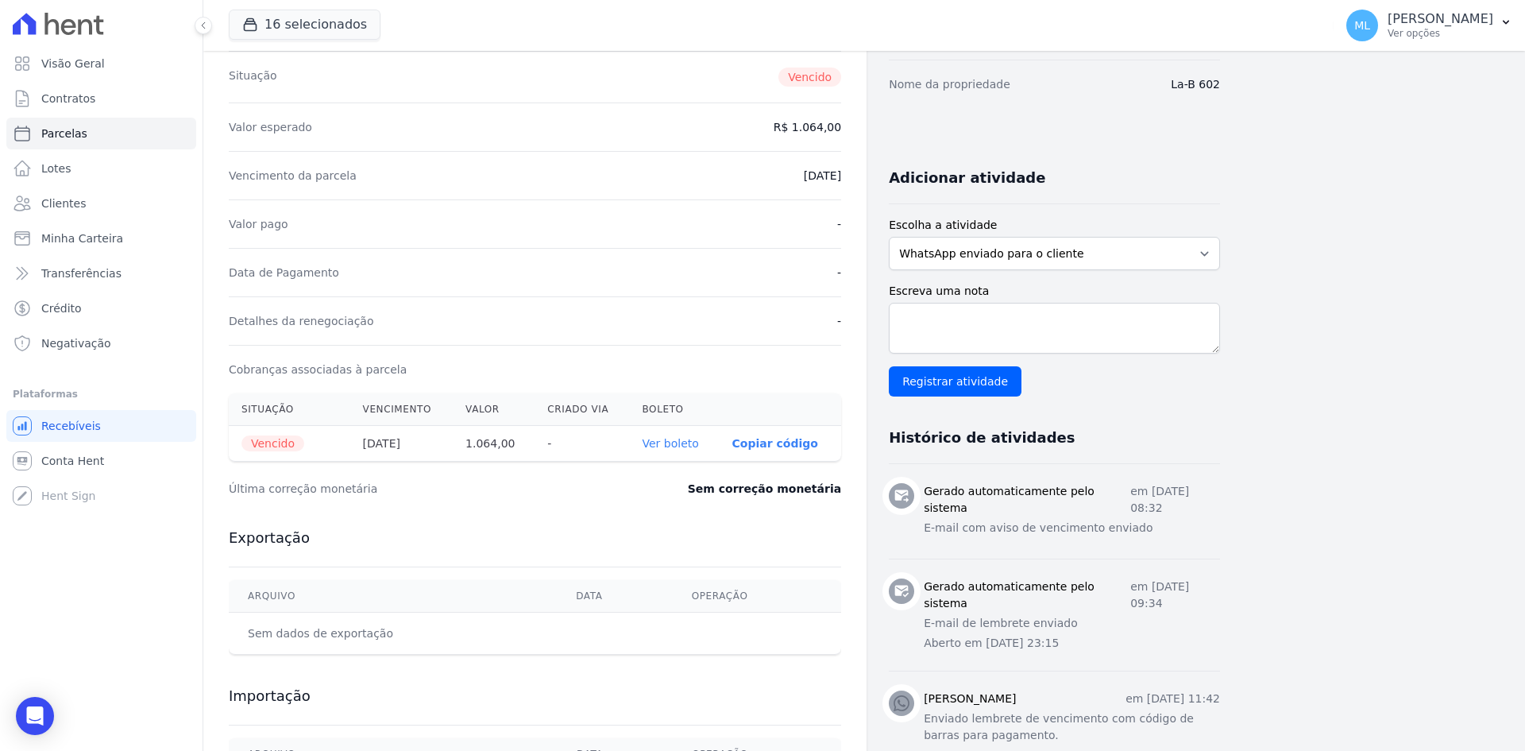
scroll to position [238, 0]
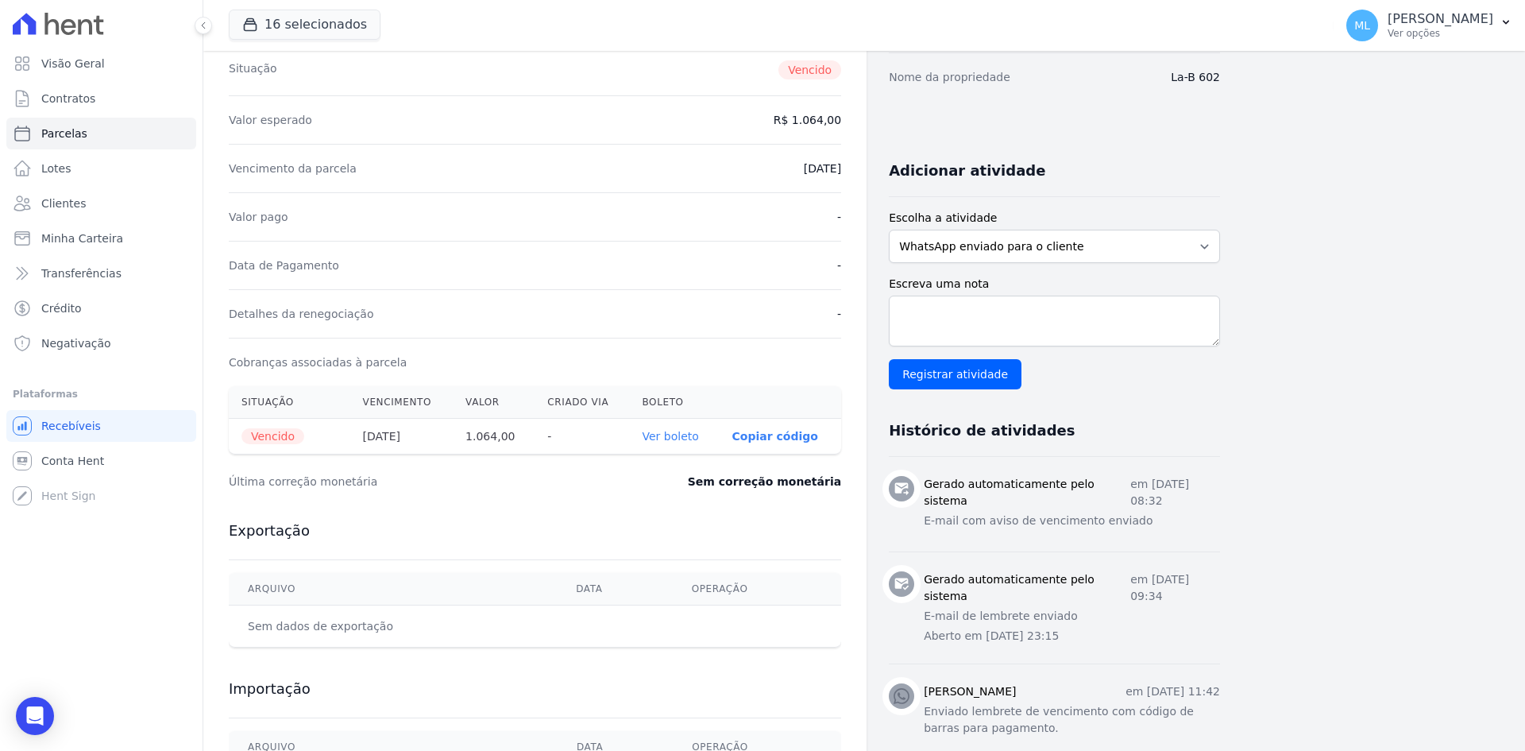
click at [703, 435] on th "Ver boleto" at bounding box center [675, 437] width 90 height 36
click at [684, 433] on link "Ver boleto" at bounding box center [671, 436] width 56 height 13
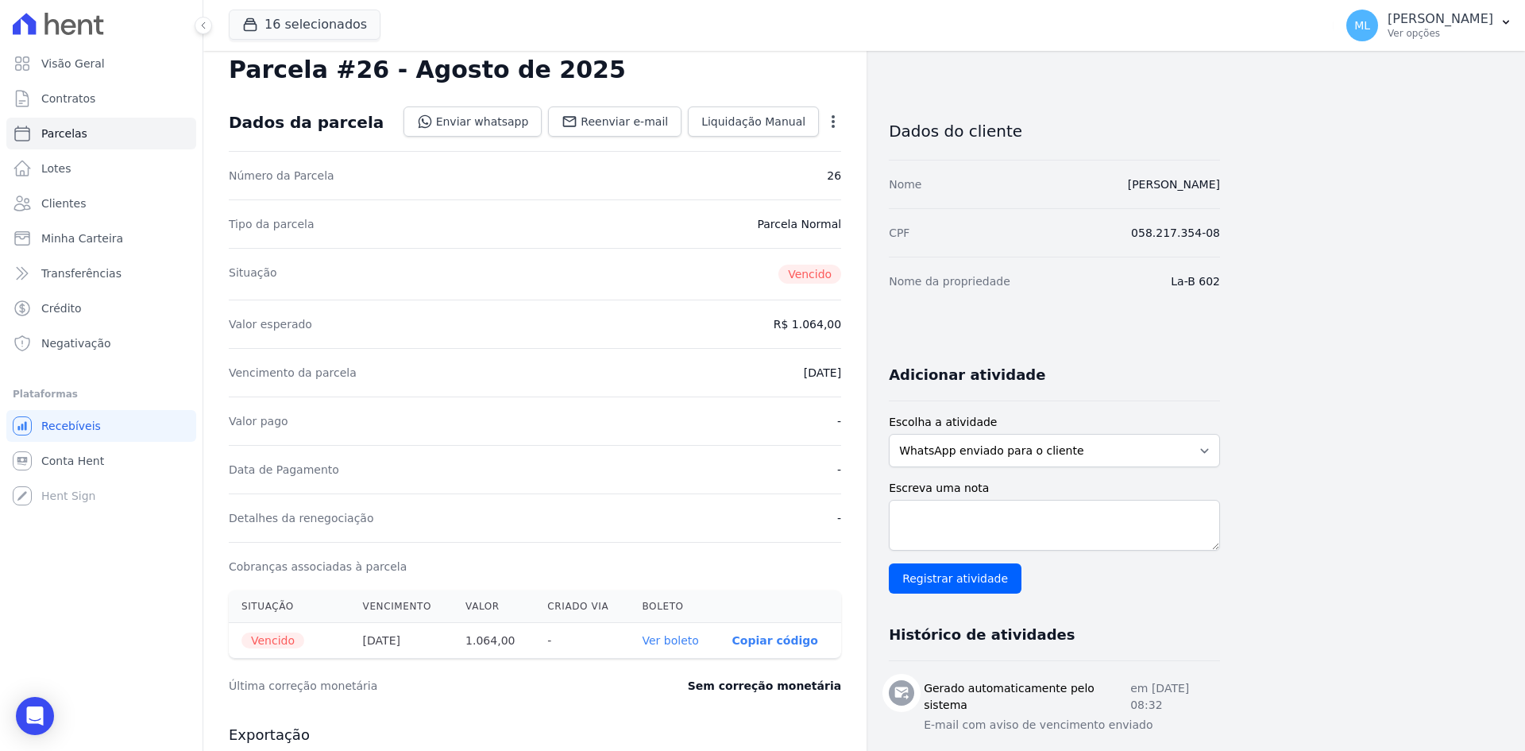
scroll to position [0, 0]
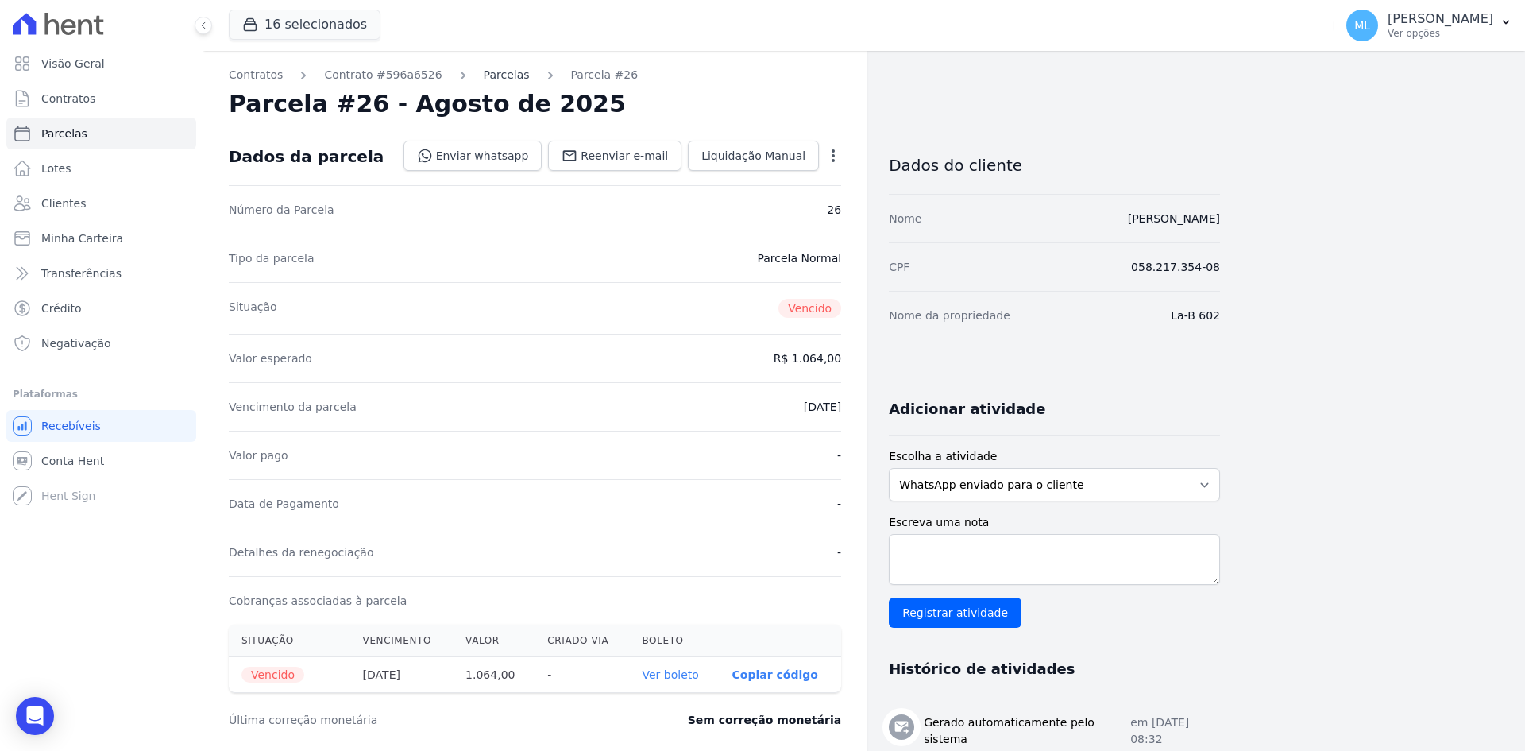
click at [484, 77] on link "Parcelas" at bounding box center [507, 75] width 46 height 17
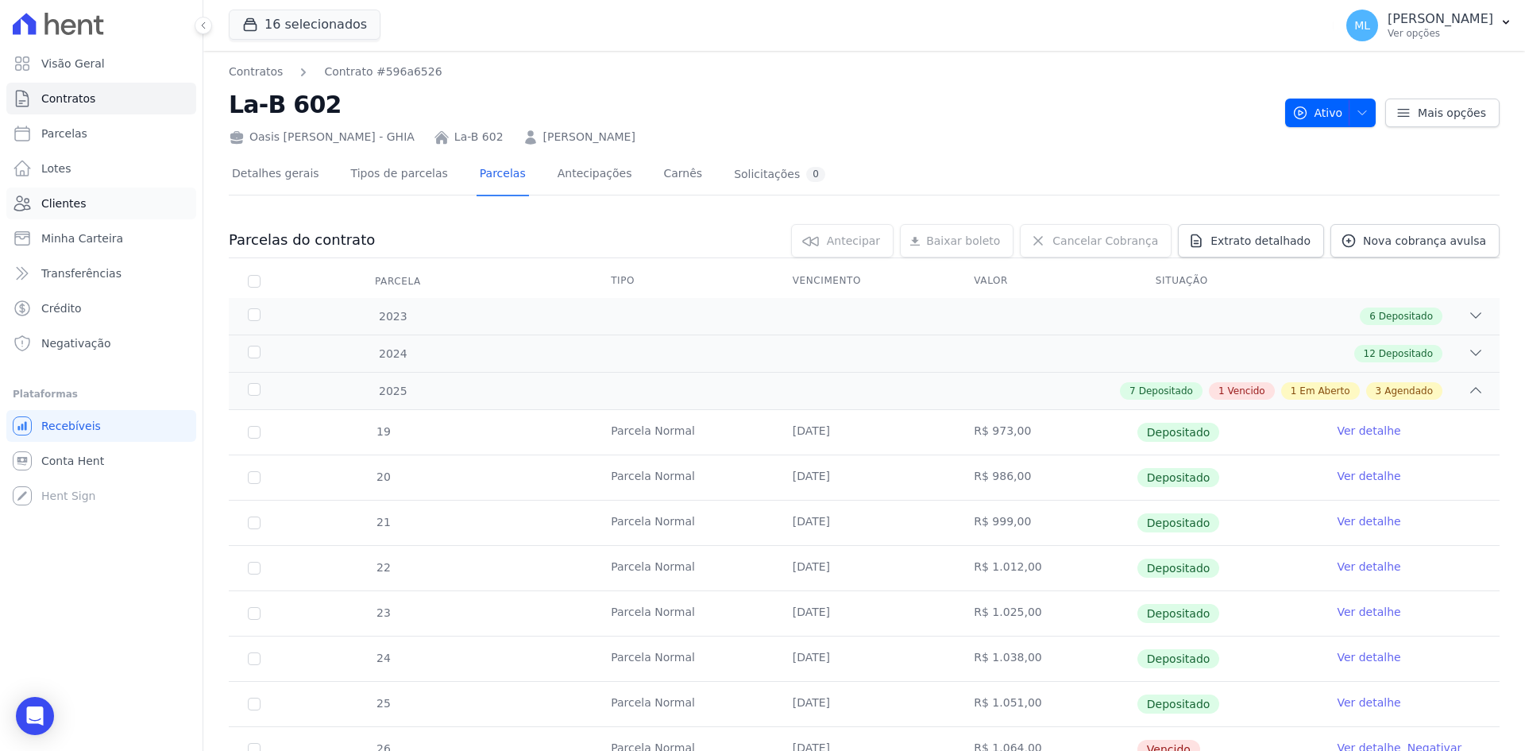
click at [79, 205] on span "Clientes" at bounding box center [63, 203] width 44 height 16
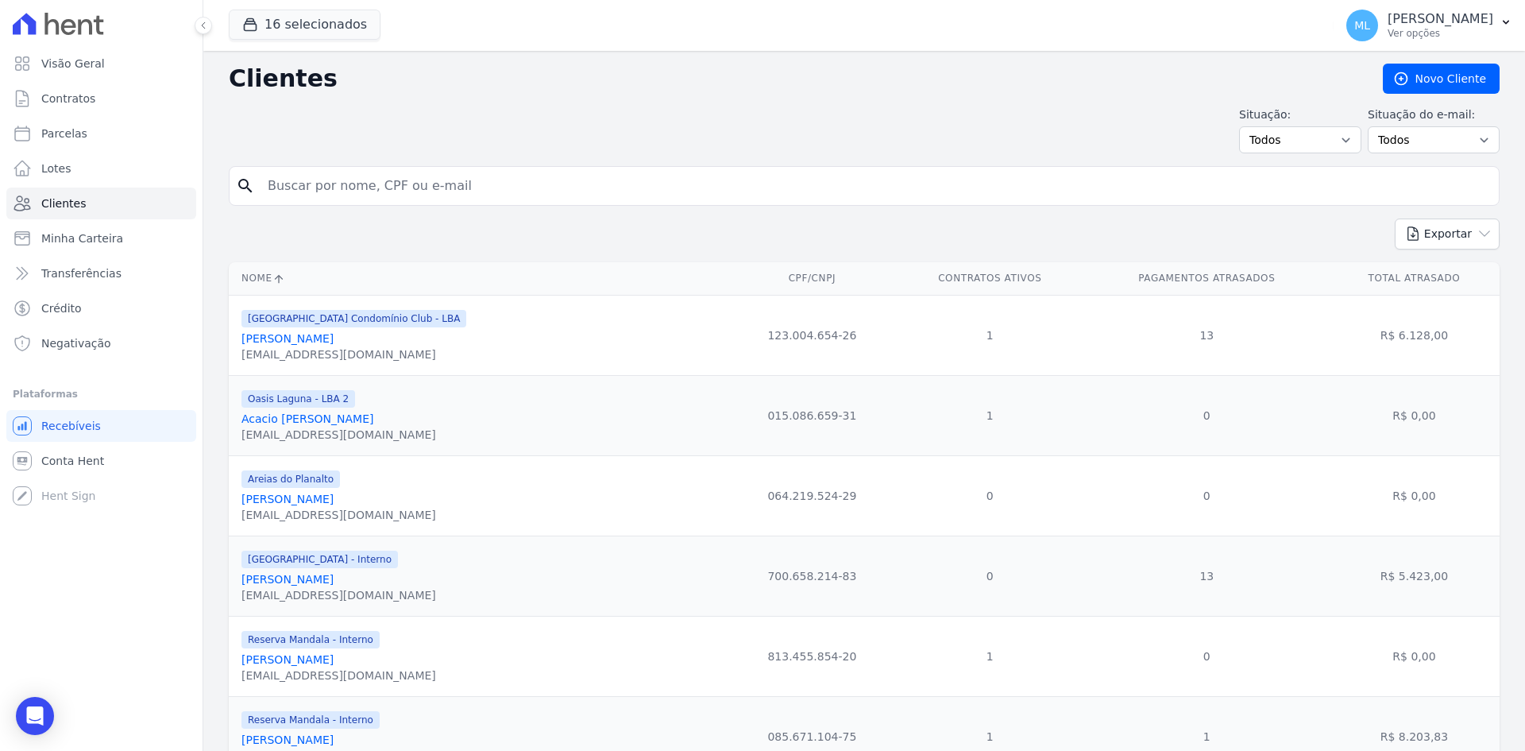
click at [335, 186] on input "search" at bounding box center [875, 186] width 1234 height 32
type input "thicy"
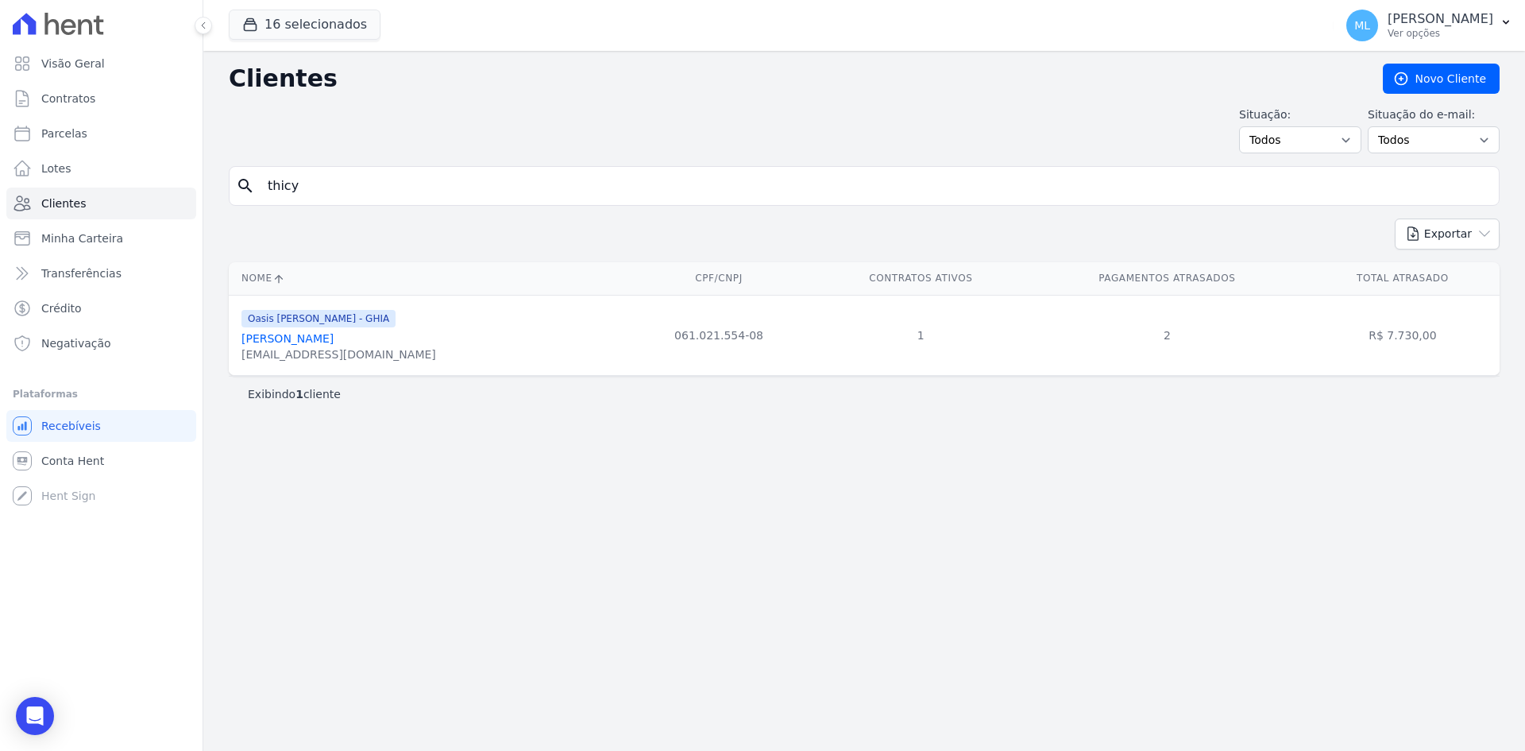
click at [319, 338] on link "[PERSON_NAME]" at bounding box center [287, 338] width 92 height 13
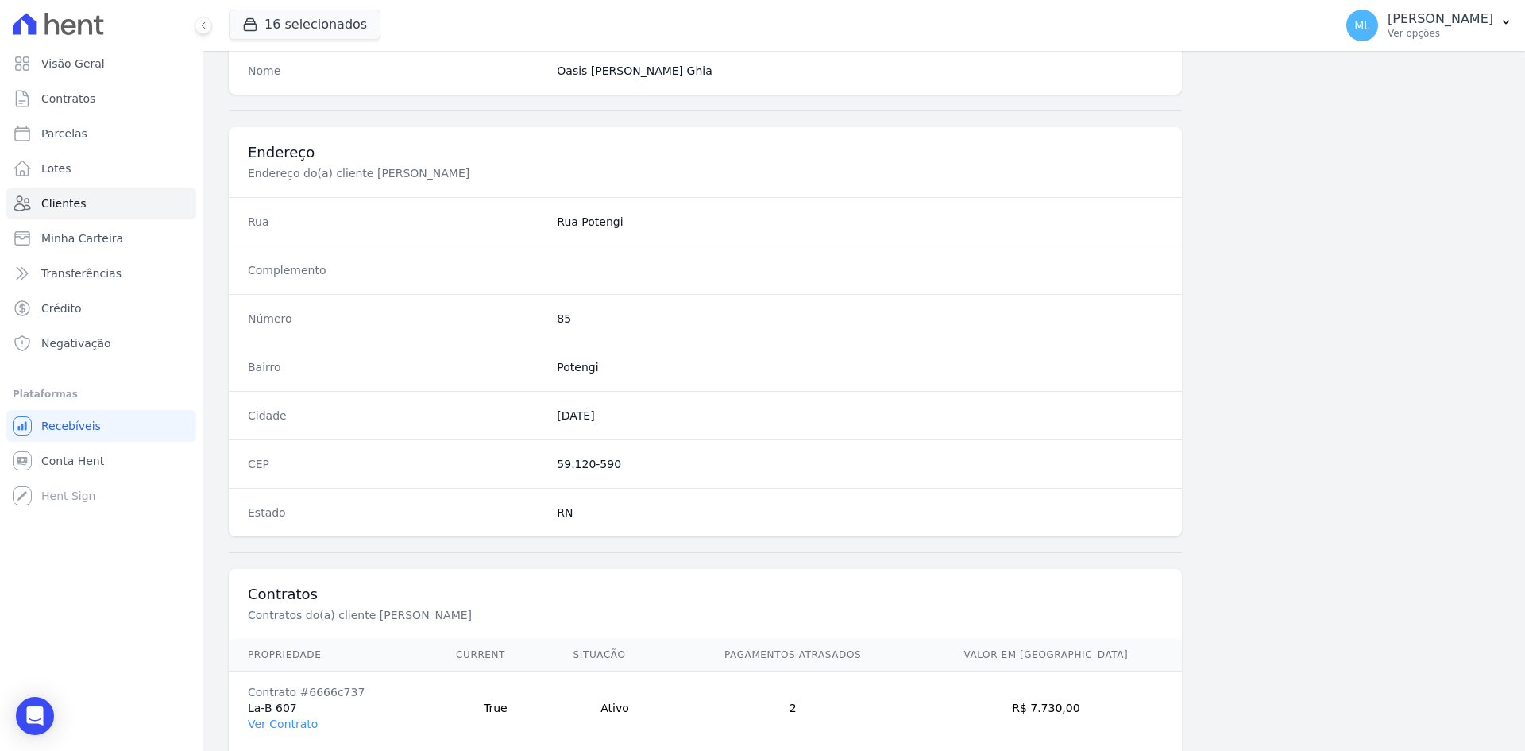
scroll to position [736, 0]
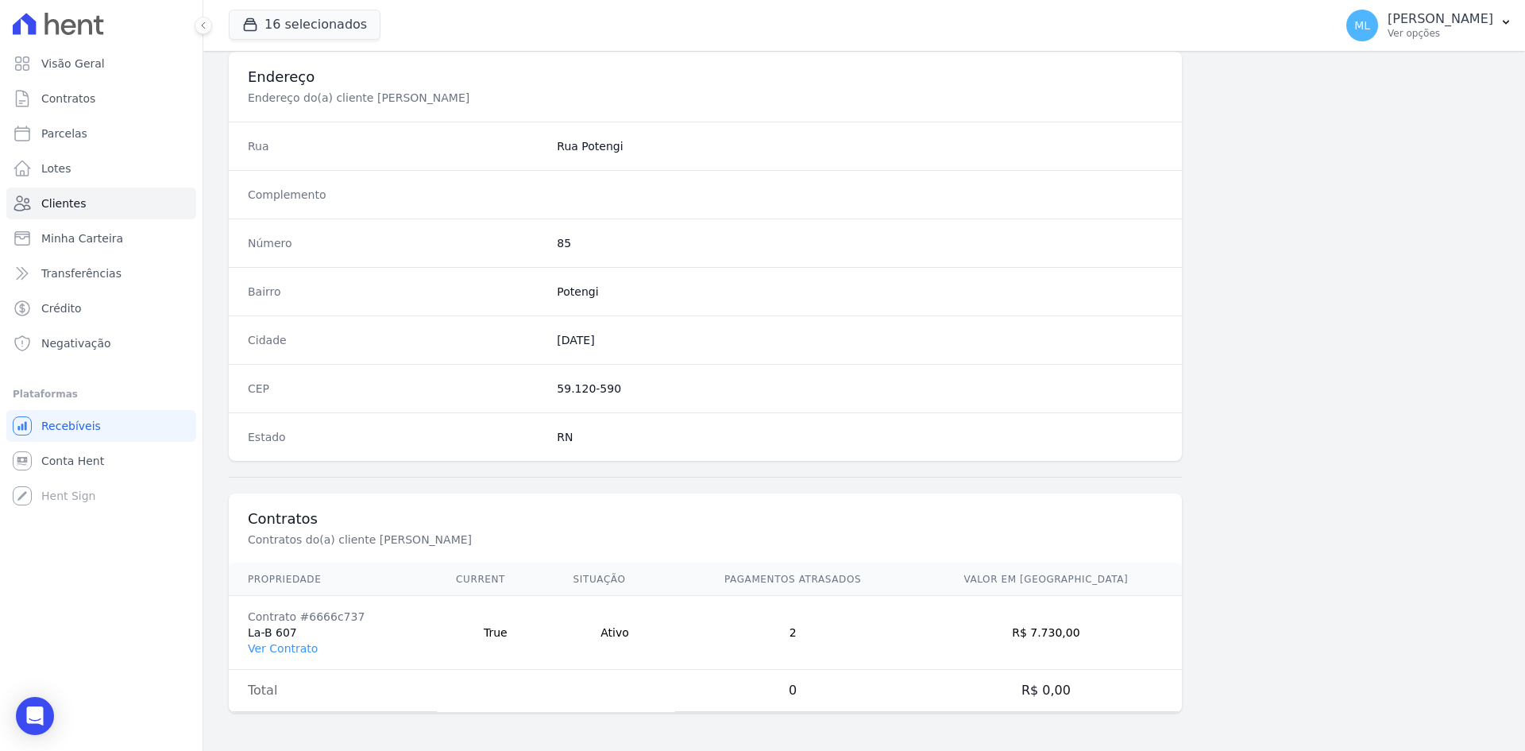
drag, startPoint x: 299, startPoint y: 645, endPoint x: 303, endPoint y: 635, distance: 10.0
click at [299, 644] on link "Ver Contrato" at bounding box center [283, 648] width 70 height 13
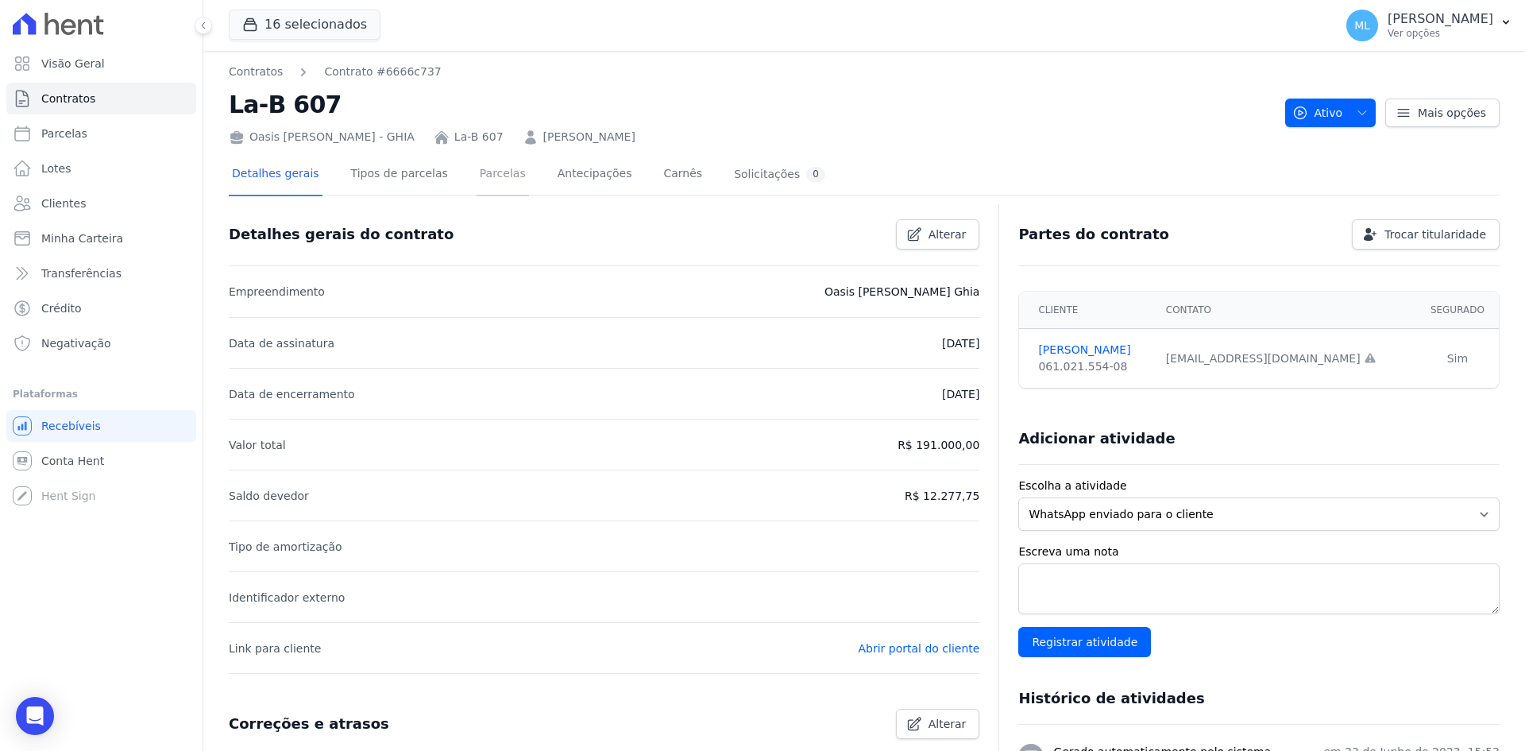
click at [477, 175] on link "Parcelas" at bounding box center [503, 175] width 52 height 42
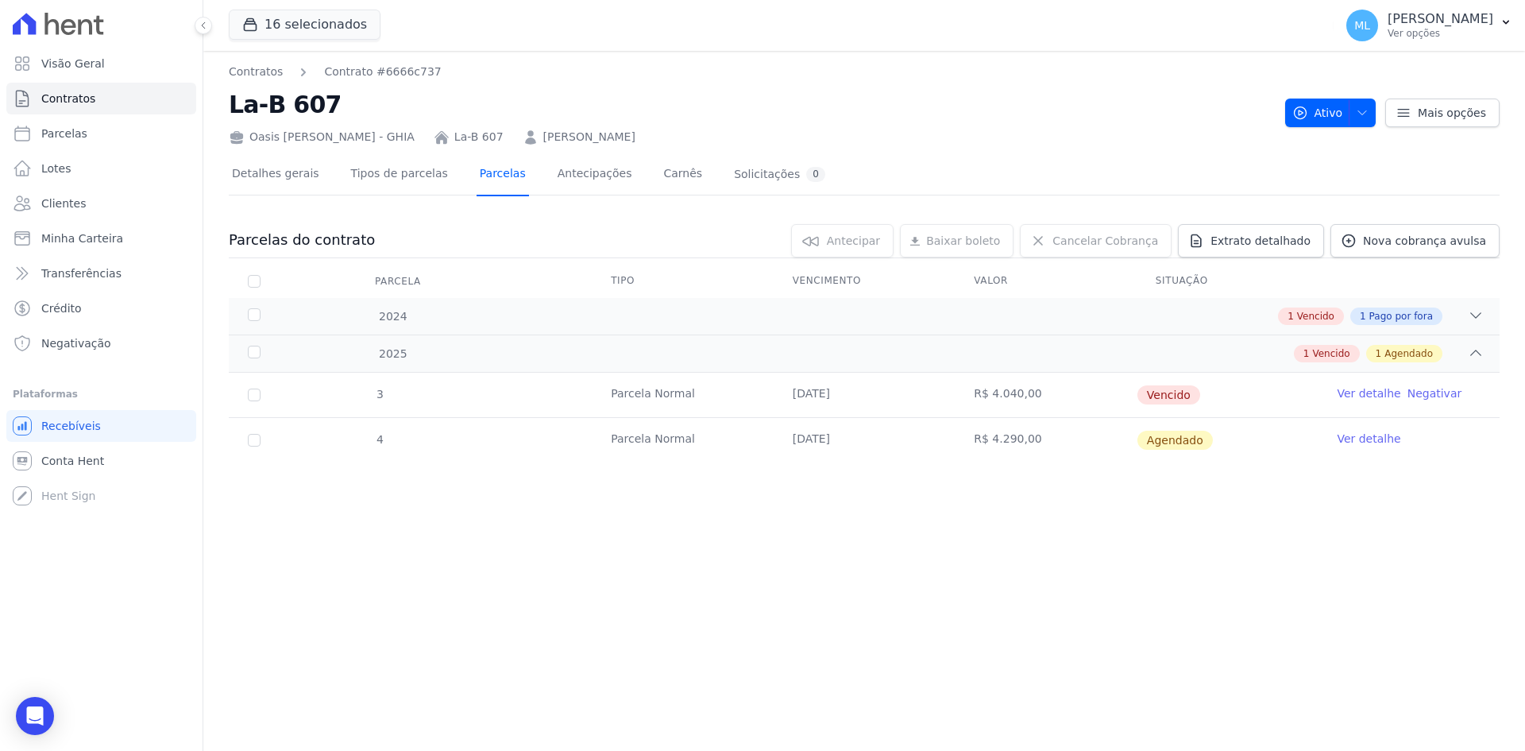
click at [477, 175] on link "Parcelas" at bounding box center [503, 175] width 52 height 42
click at [567, 142] on link "[PERSON_NAME]" at bounding box center [589, 137] width 92 height 17
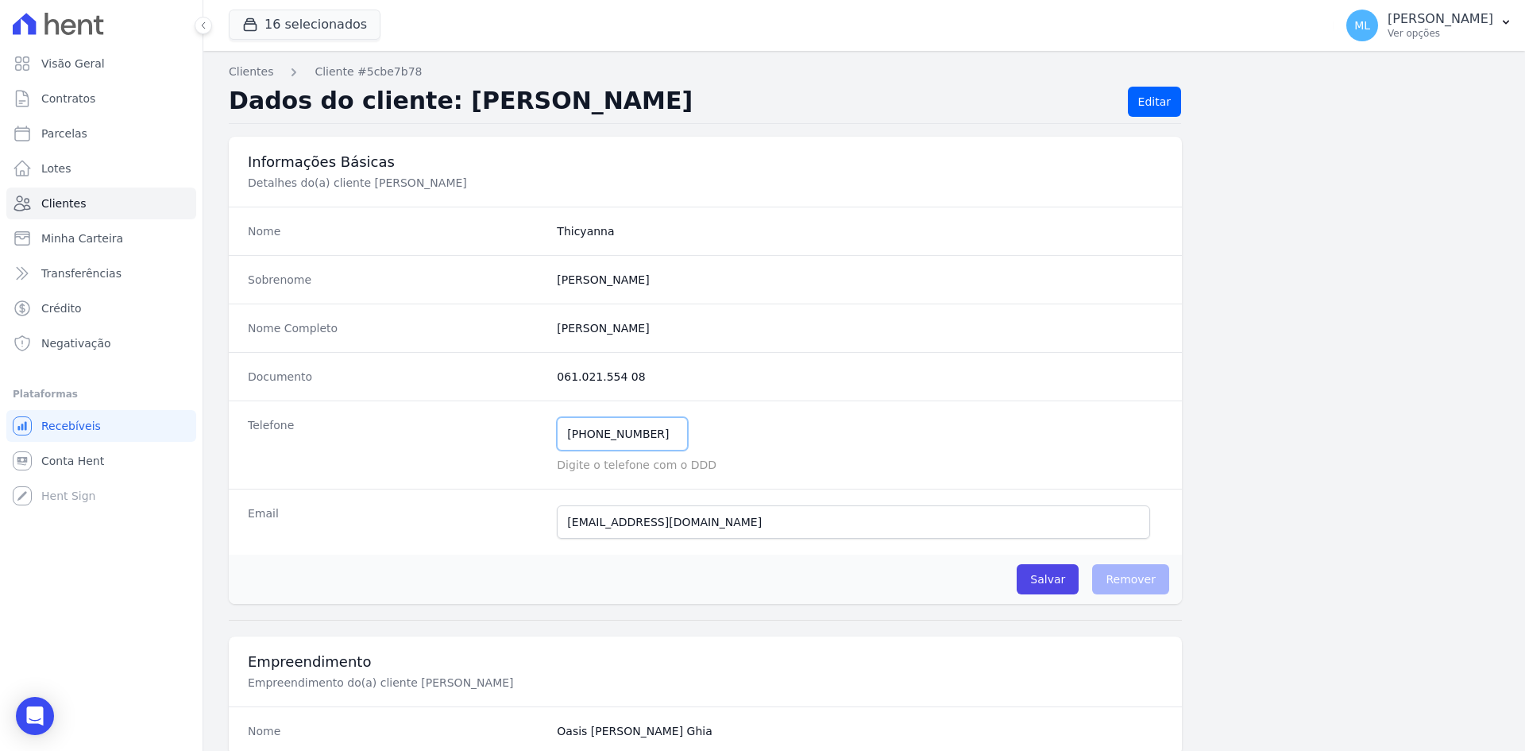
drag, startPoint x: 651, startPoint y: 433, endPoint x: 442, endPoint y: 400, distance: 210.8
click at [442, 400] on dl "Nome [GEOGRAPHIC_DATA] Sobrenome [GEOGRAPHIC_DATA] Nome Completo [PERSON_NAME] …" at bounding box center [705, 381] width 953 height 348
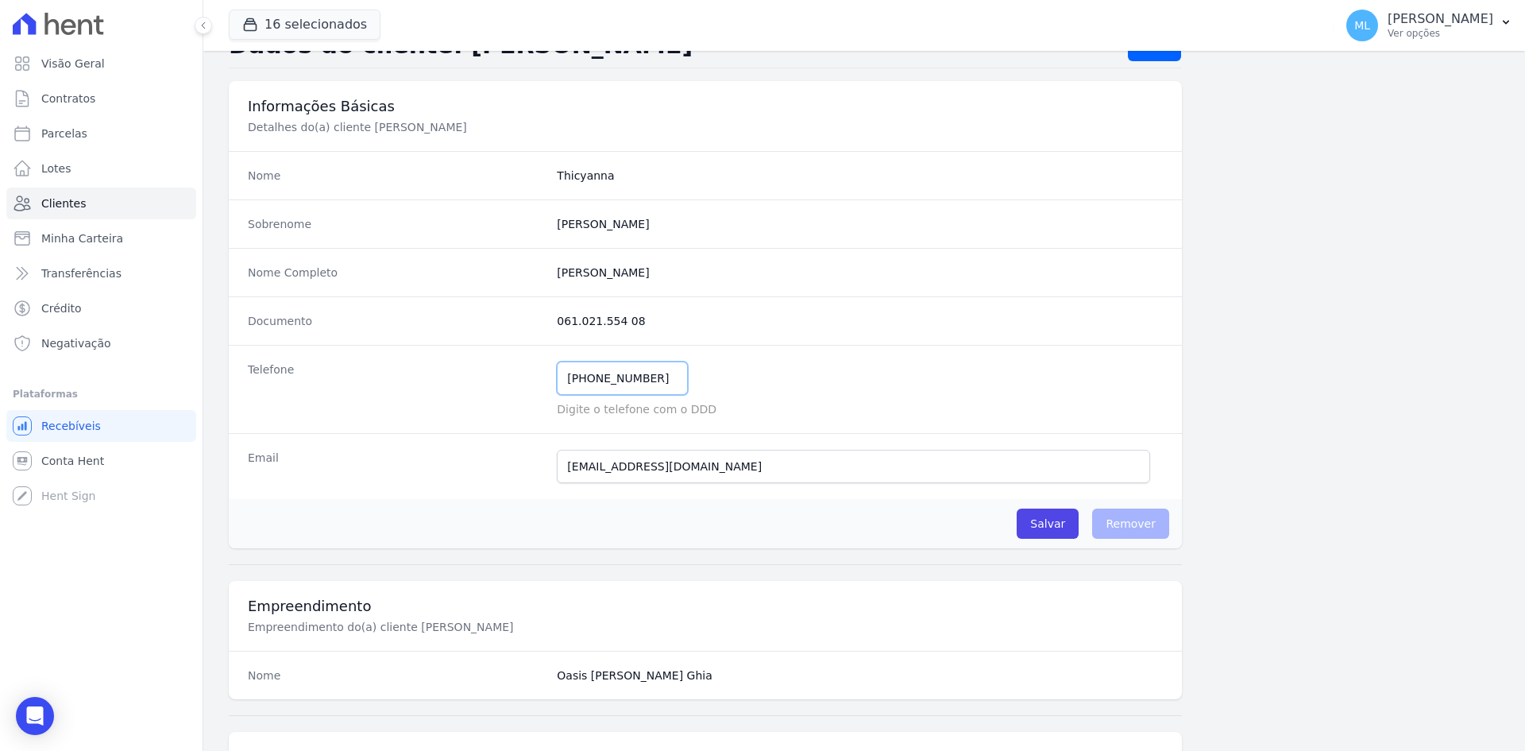
scroll to position [79, 0]
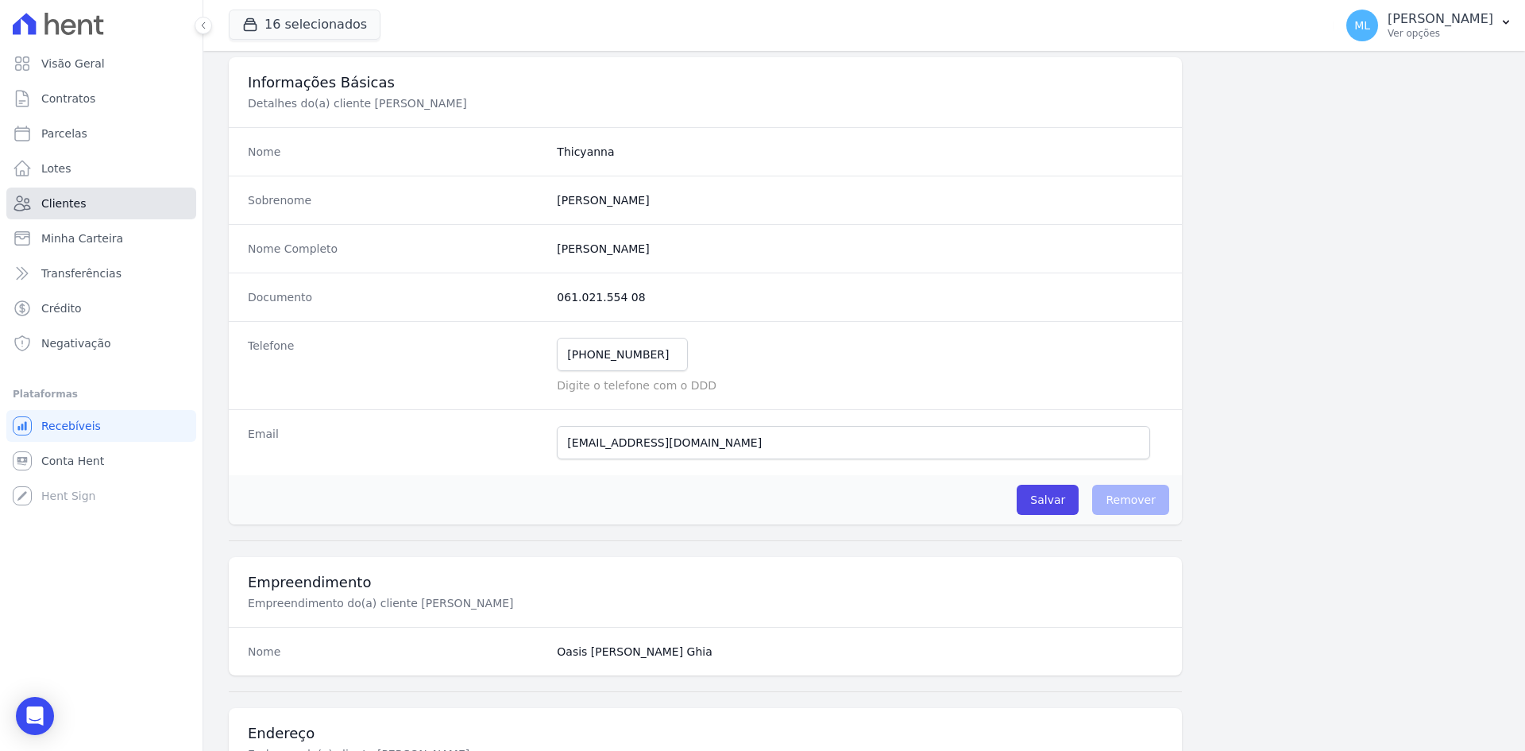
click at [98, 195] on link "Clientes" at bounding box center [101, 203] width 190 height 32
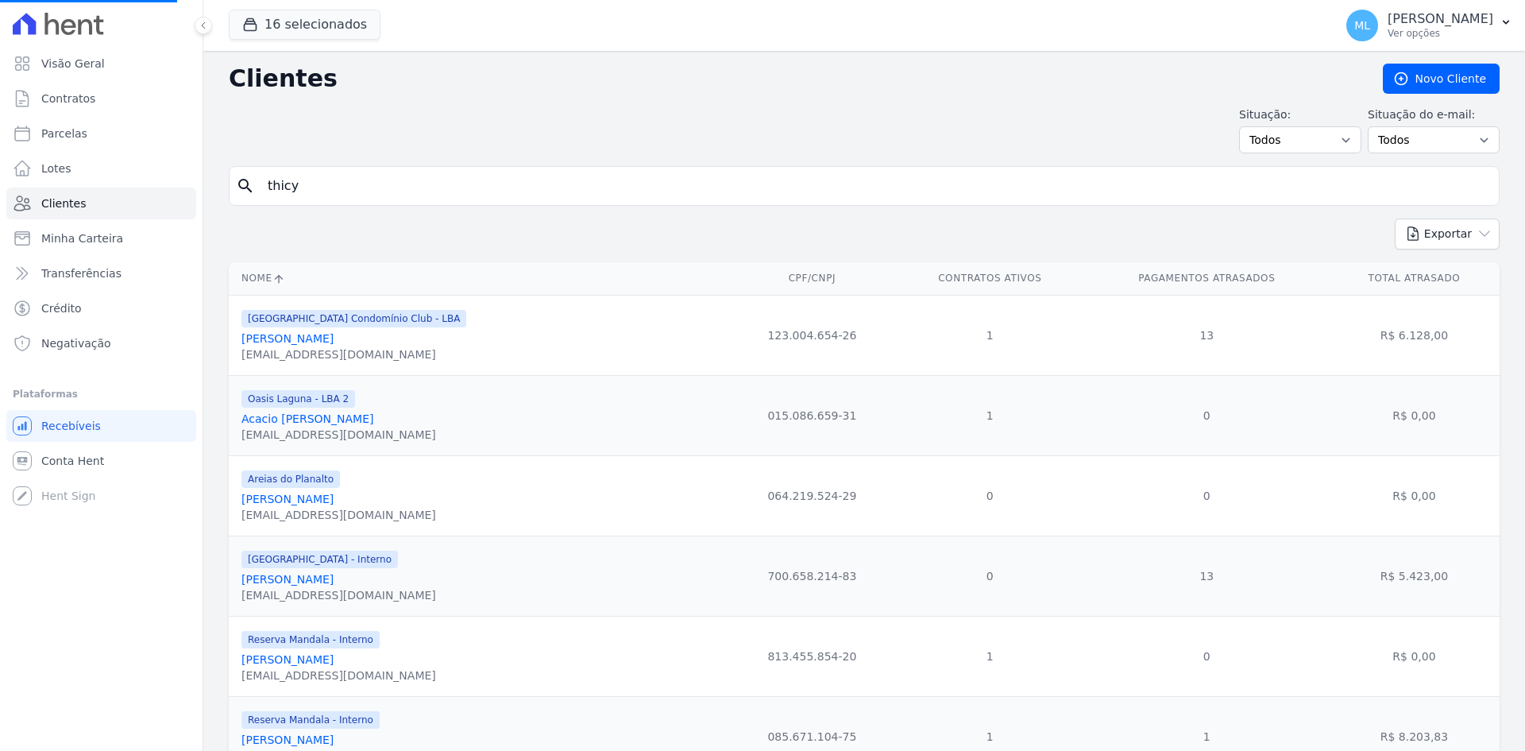
click at [389, 186] on input "thicy" at bounding box center [875, 186] width 1234 height 32
click at [396, 185] on input "search" at bounding box center [875, 186] width 1234 height 32
type input "Henoque"
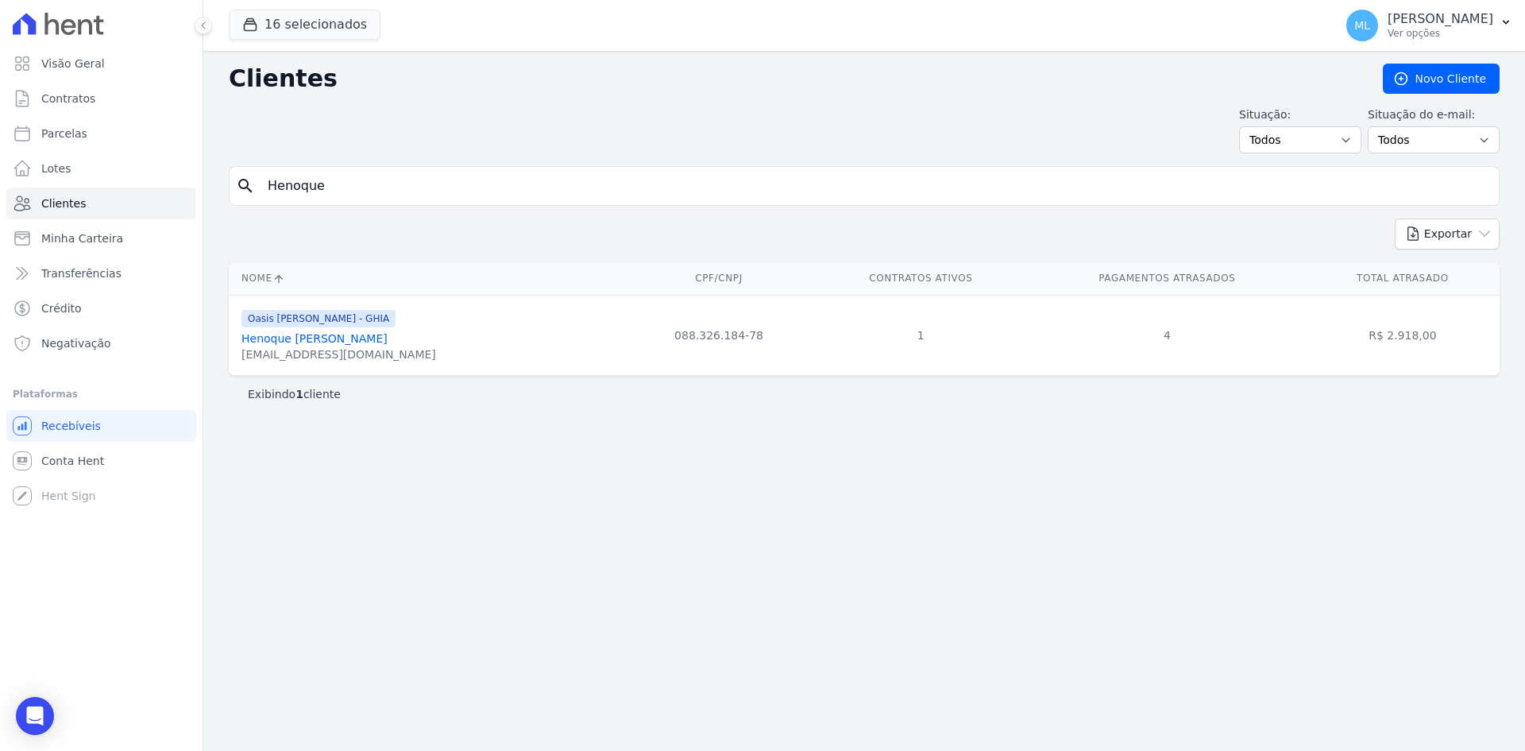
click at [388, 338] on link "Henoque [PERSON_NAME]" at bounding box center [314, 338] width 146 height 13
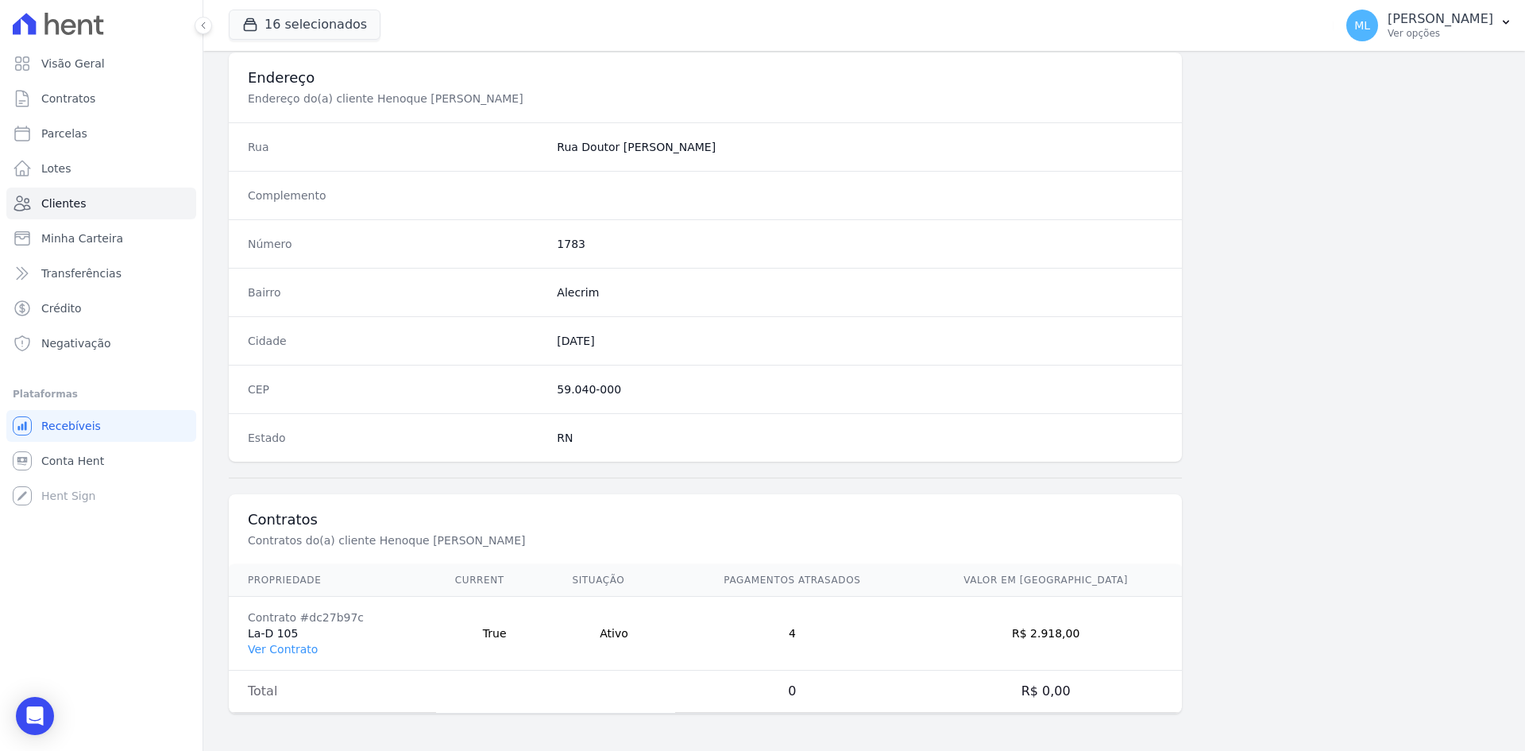
scroll to position [736, 0]
click at [299, 643] on link "Ver Contrato" at bounding box center [283, 648] width 70 height 13
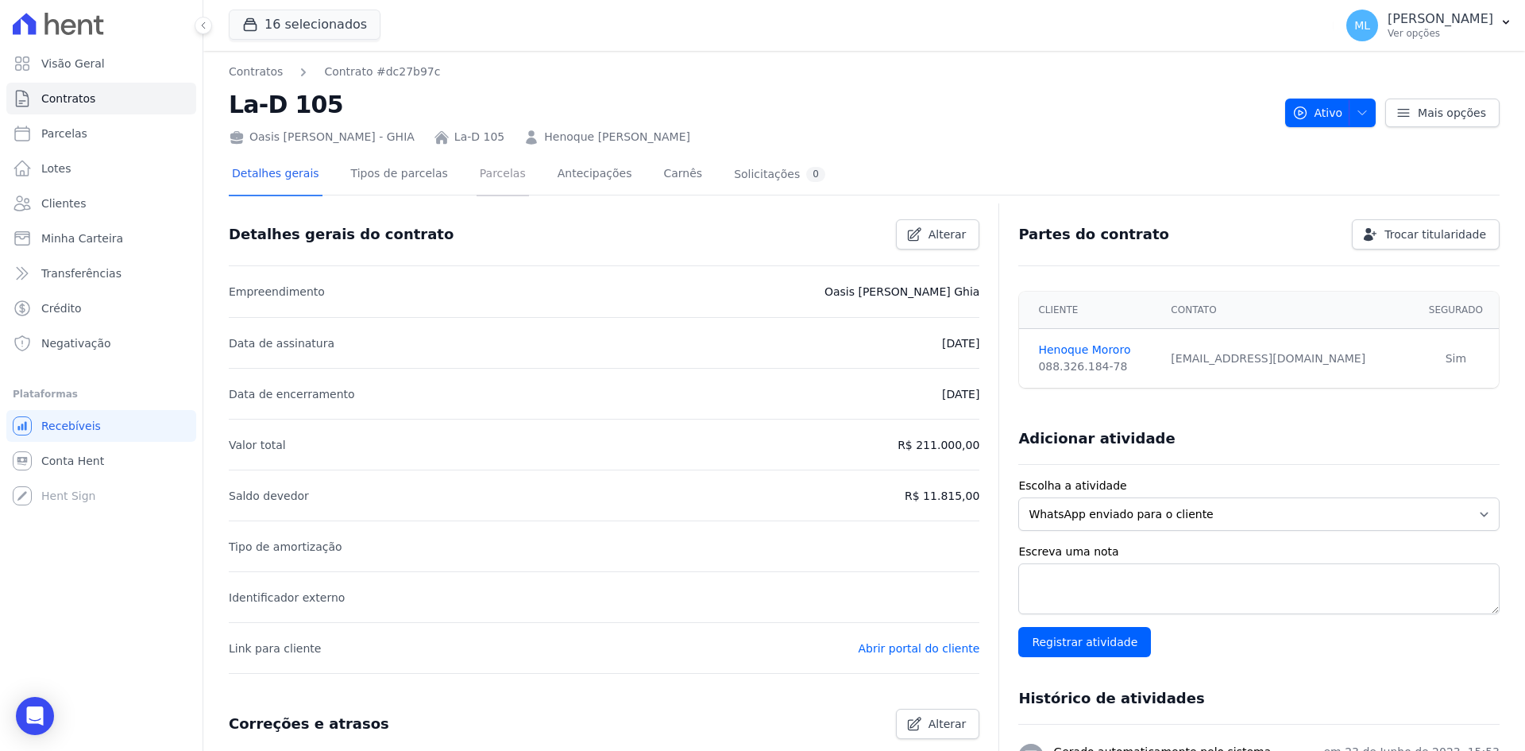
click at [485, 180] on link "Parcelas" at bounding box center [503, 175] width 52 height 42
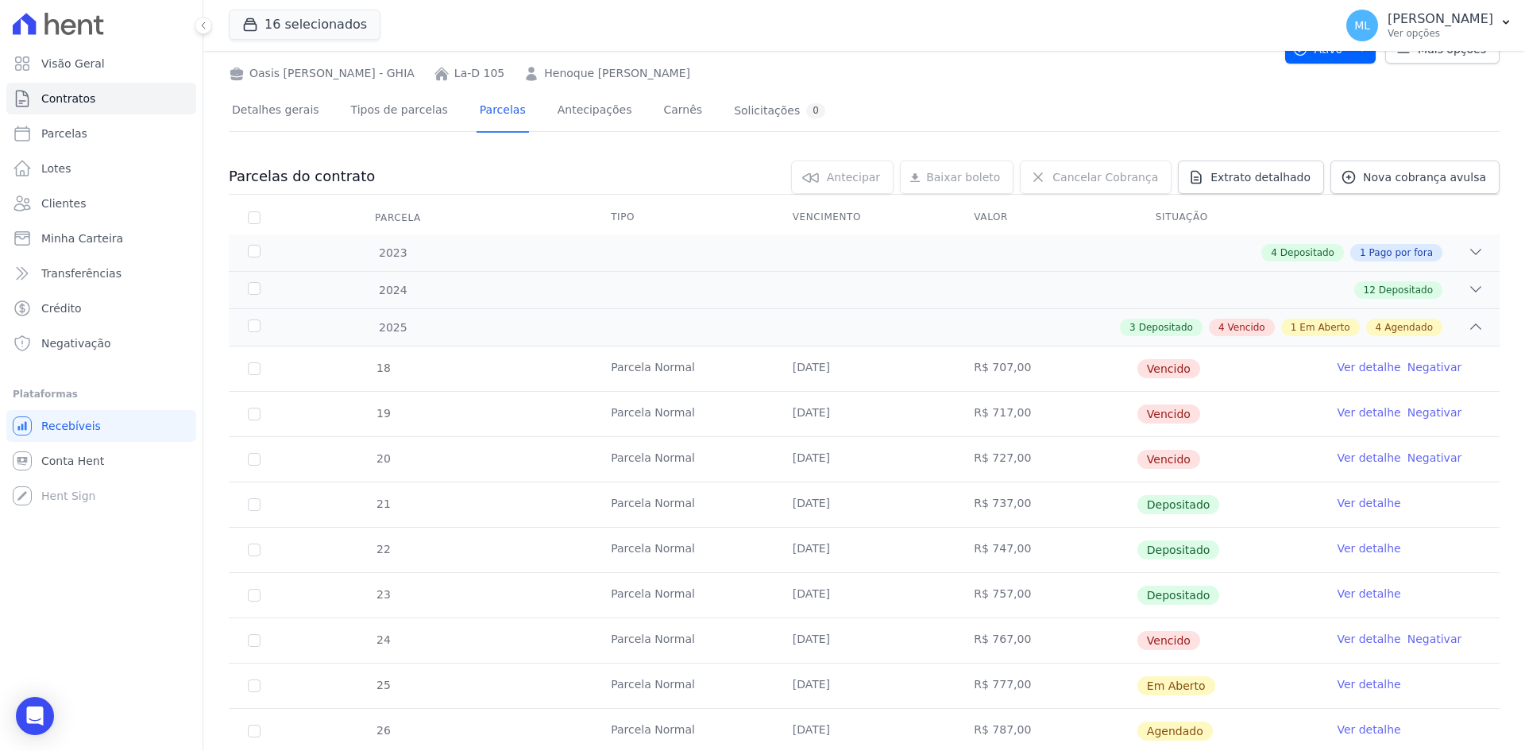
scroll to position [159, 0]
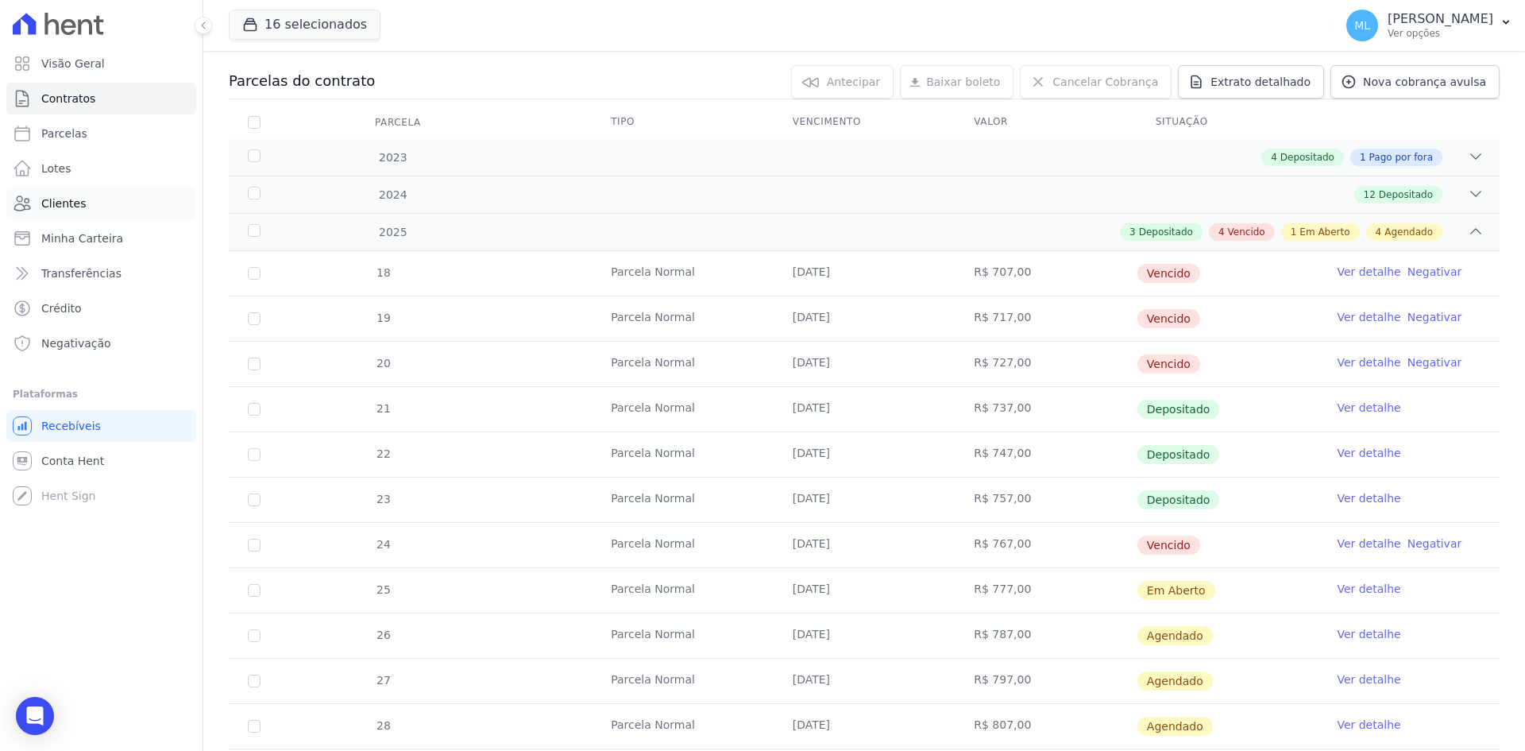
click at [114, 200] on link "Clientes" at bounding box center [101, 203] width 190 height 32
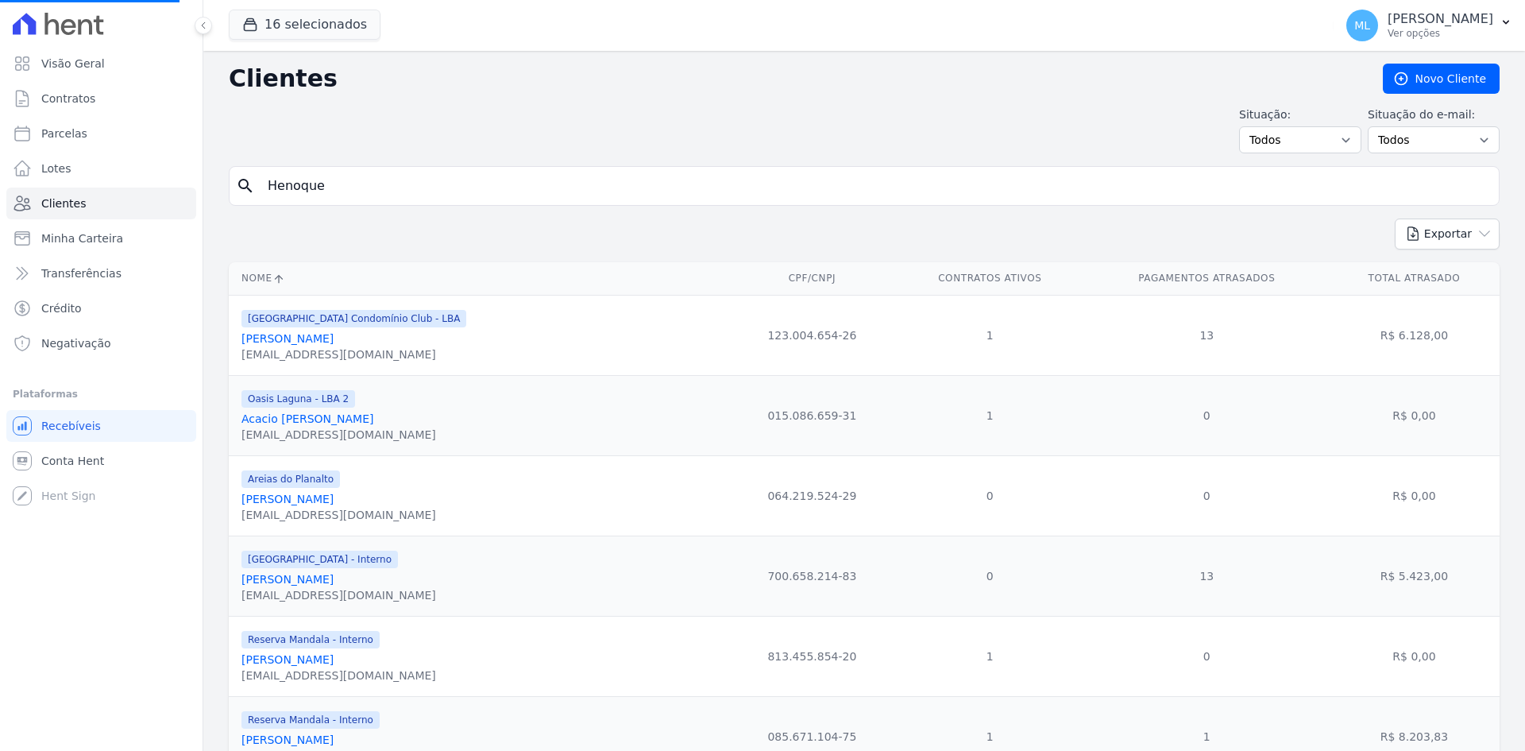
click at [384, 183] on input "Henoque" at bounding box center [875, 186] width 1234 height 32
click at [390, 184] on input "search" at bounding box center [875, 186] width 1234 height 32
type input "[PERSON_NAME]"
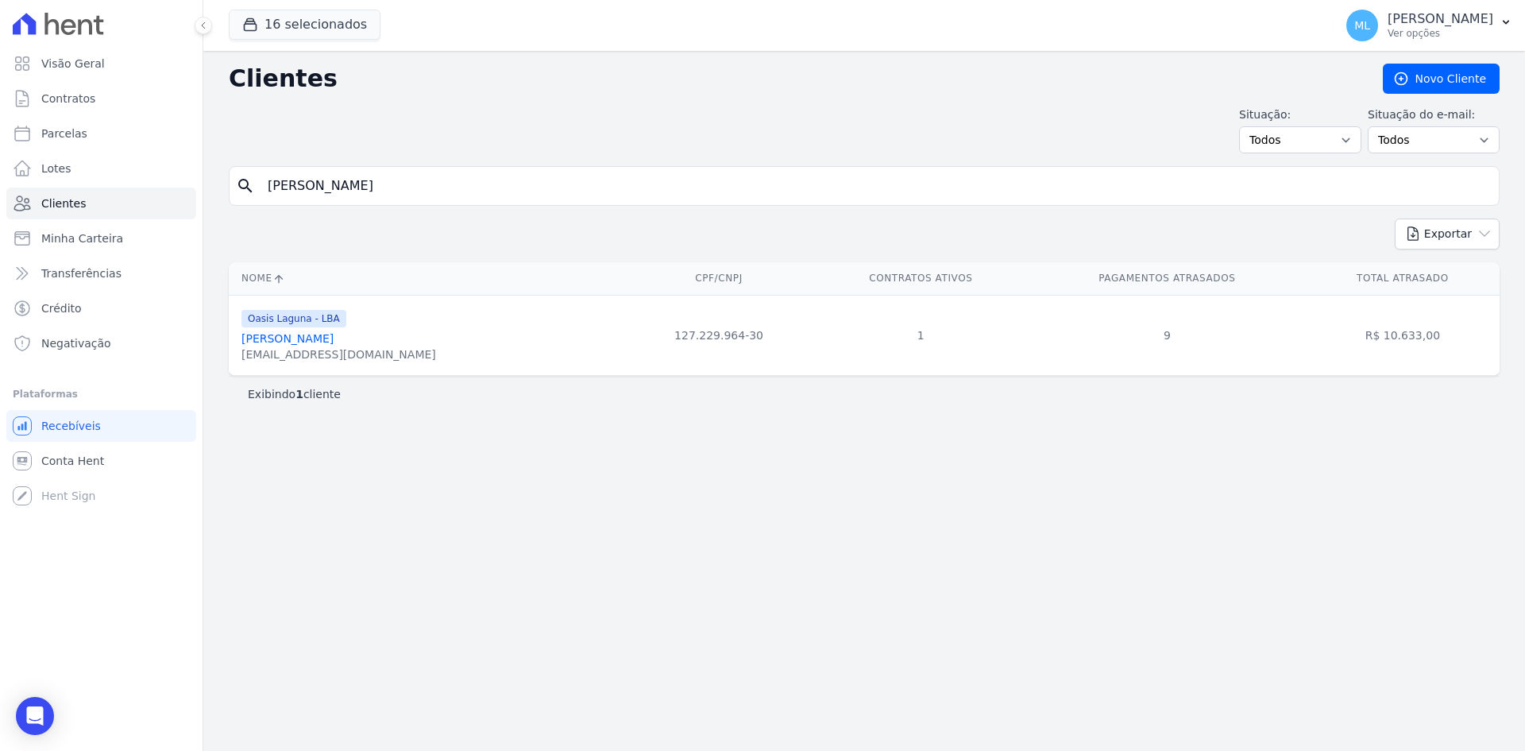
click at [334, 337] on link "[PERSON_NAME]" at bounding box center [287, 338] width 92 height 13
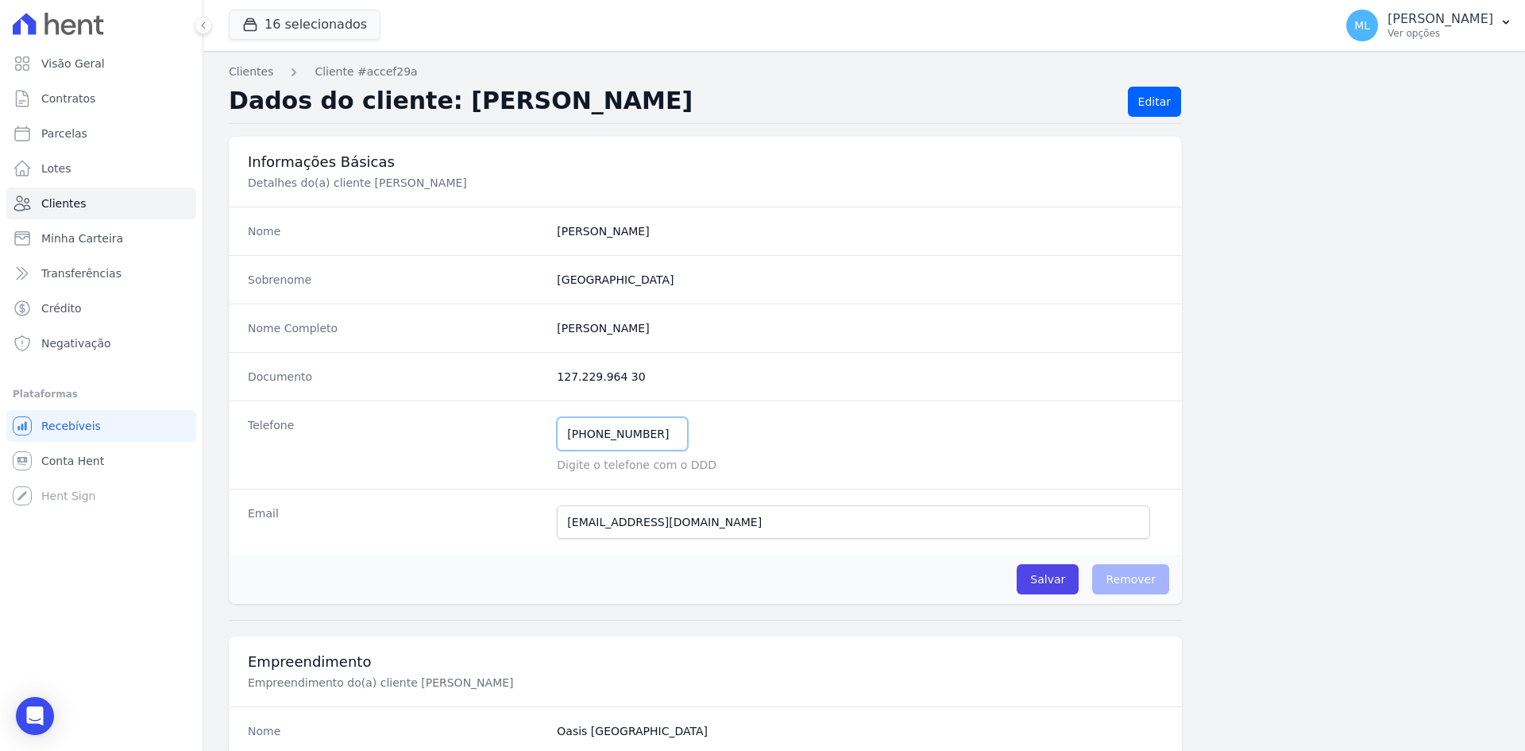
drag, startPoint x: 562, startPoint y: 429, endPoint x: 491, endPoint y: 416, distance: 71.8
click at [491, 419] on div "Telefone [PHONE_NUMBER] Mensagem de SMS ainda não enviada.. Mensagem de [PERSON…" at bounding box center [705, 444] width 953 height 88
